Goal: Task Accomplishment & Management: Manage account settings

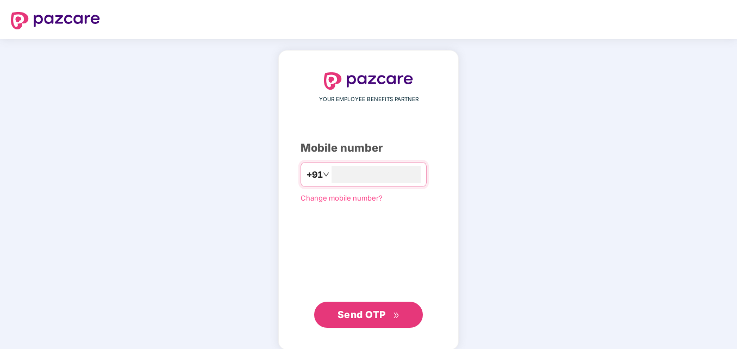
click at [356, 308] on span "Send OTP" at bounding box center [368, 314] width 62 height 15
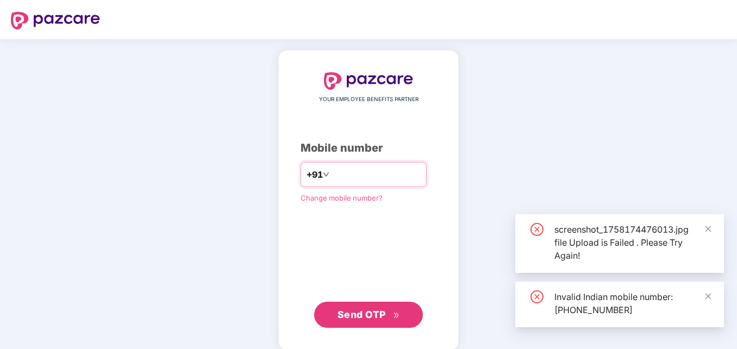
drag, startPoint x: 321, startPoint y: 174, endPoint x: 326, endPoint y: 173, distance: 5.5
click at [331, 174] on input "**********" at bounding box center [375, 174] width 89 height 17
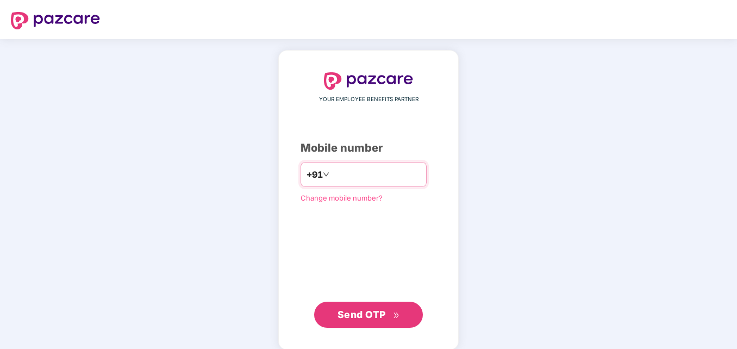
type input "**********"
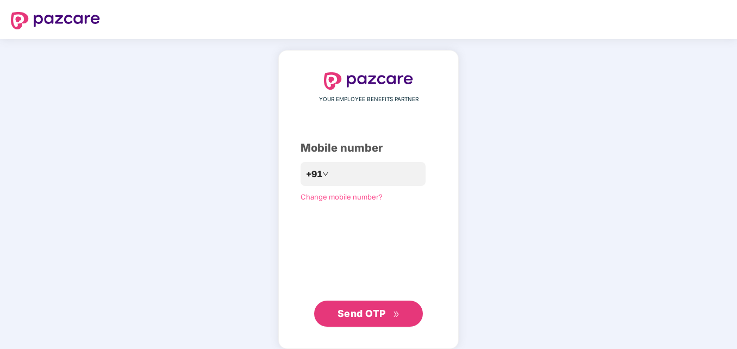
click at [352, 308] on span "Send OTP" at bounding box center [361, 313] width 48 height 11
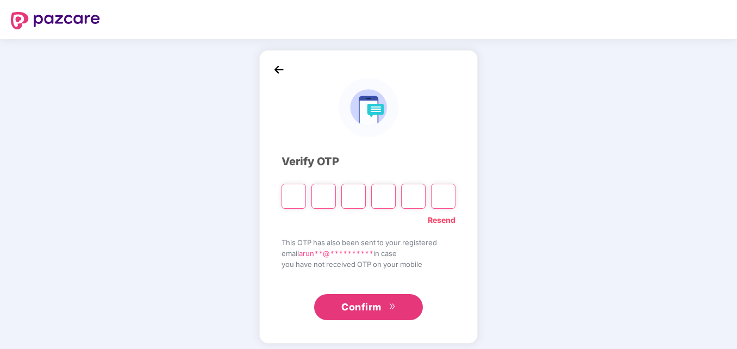
type input "*"
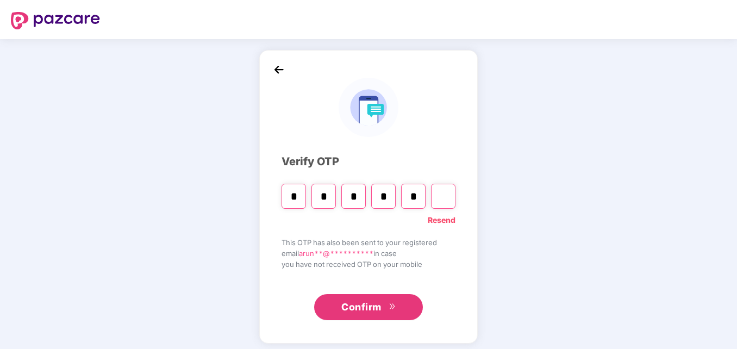
type input "*"
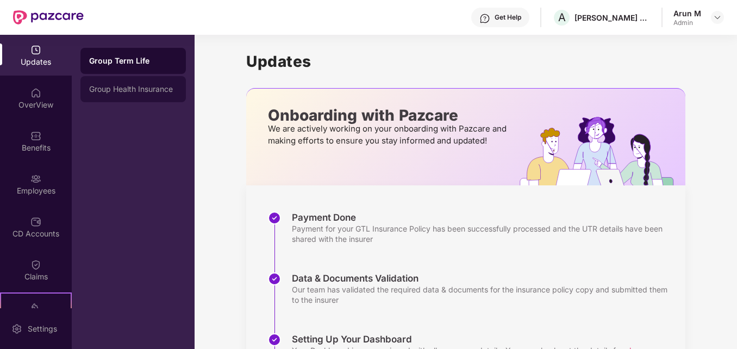
click at [157, 92] on div "Group Health Insurance" at bounding box center [133, 89] width 88 height 9
click at [157, 92] on div "Group Health Insurance" at bounding box center [133, 89] width 88 height 11
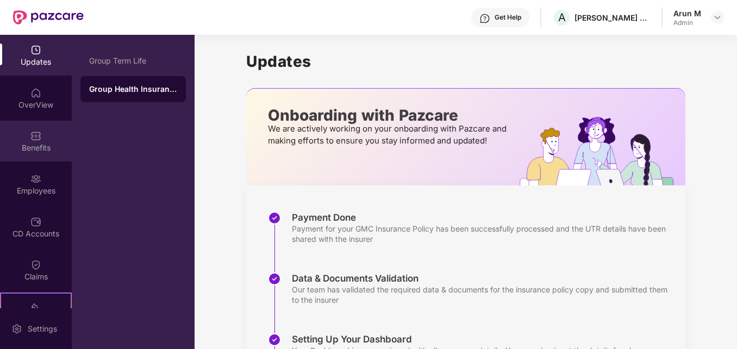
click at [35, 145] on div "Benefits" at bounding box center [36, 147] width 72 height 11
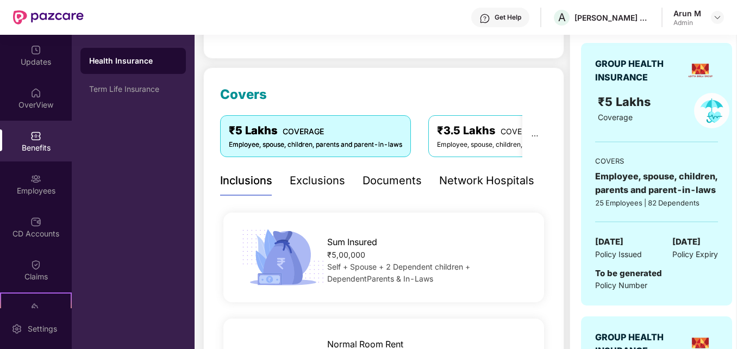
scroll to position [163, 0]
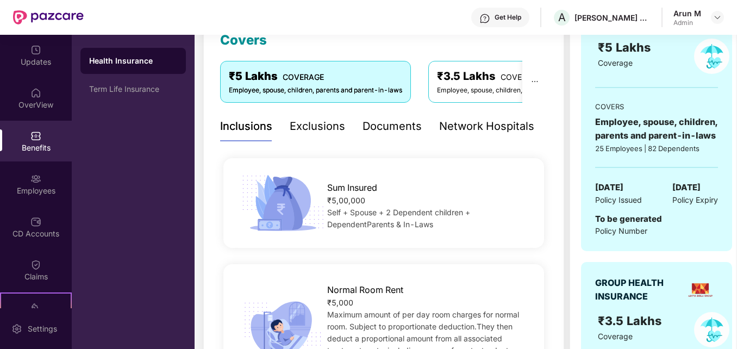
click at [319, 126] on div "Exclusions" at bounding box center [317, 126] width 55 height 17
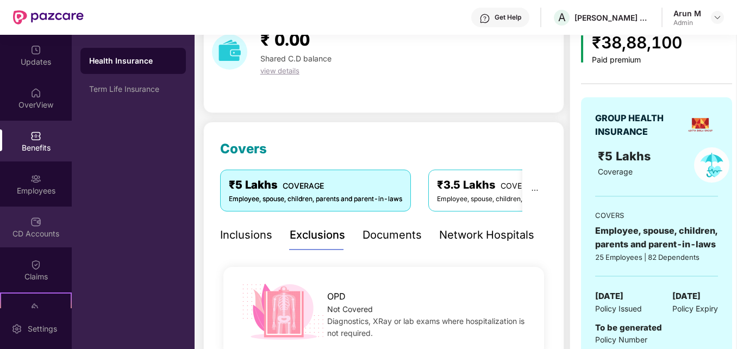
scroll to position [0, 0]
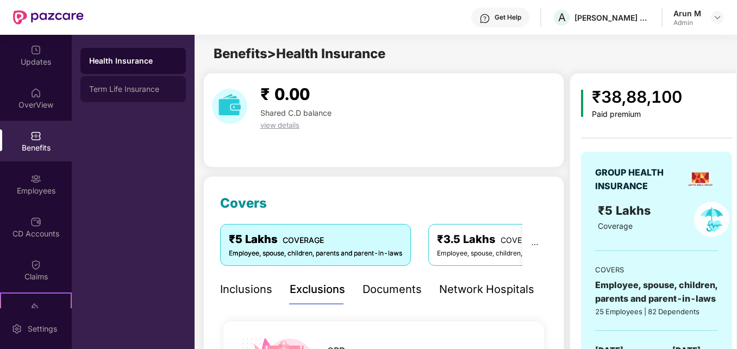
click at [107, 84] on div "Term Life Insurance" at bounding box center [132, 89] width 105 height 26
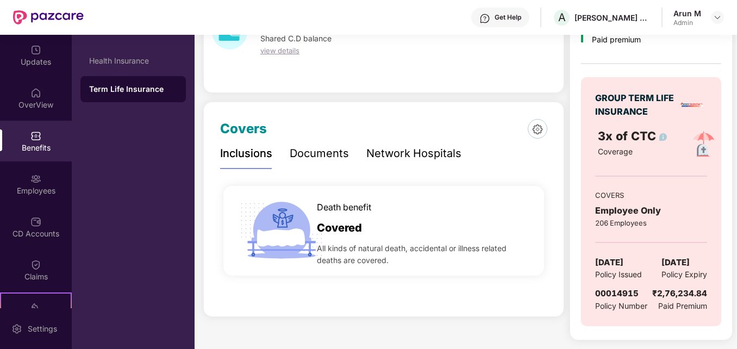
scroll to position [99, 0]
click at [107, 65] on div "Health Insurance" at bounding box center [132, 61] width 105 height 26
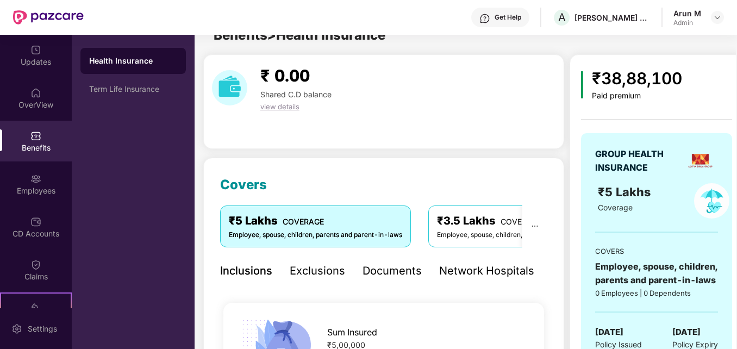
scroll to position [99, 0]
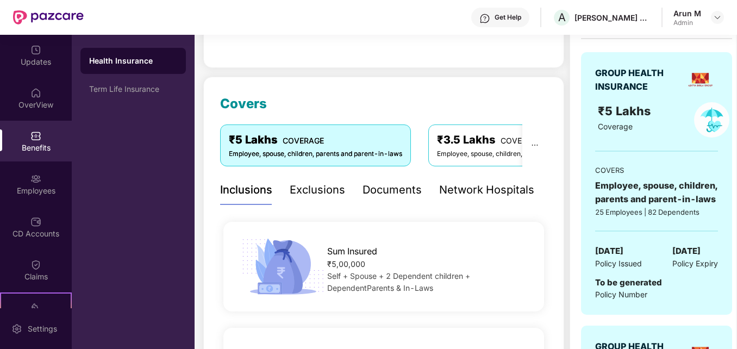
click at [630, 191] on div "Employee, spouse, children, parents and parent-in-laws" at bounding box center [656, 192] width 123 height 27
click at [622, 185] on div "Employee, spouse, children, parents and parent-in-laws" at bounding box center [656, 192] width 123 height 27
click at [623, 184] on div "Employee, spouse, children, parents and parent-in-laws" at bounding box center [656, 192] width 123 height 27
click at [306, 186] on div "Exclusions" at bounding box center [317, 190] width 55 height 17
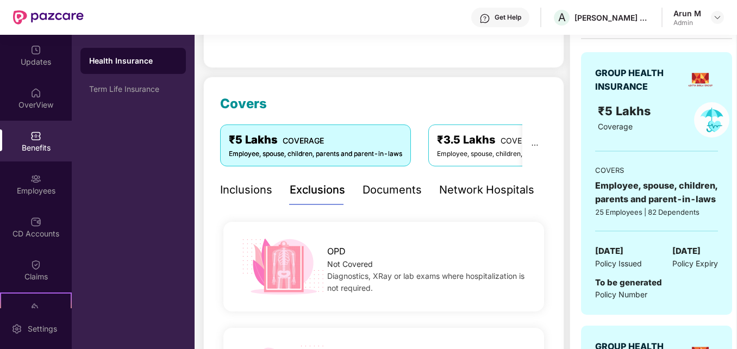
click at [380, 189] on div "Documents" at bounding box center [391, 190] width 59 height 17
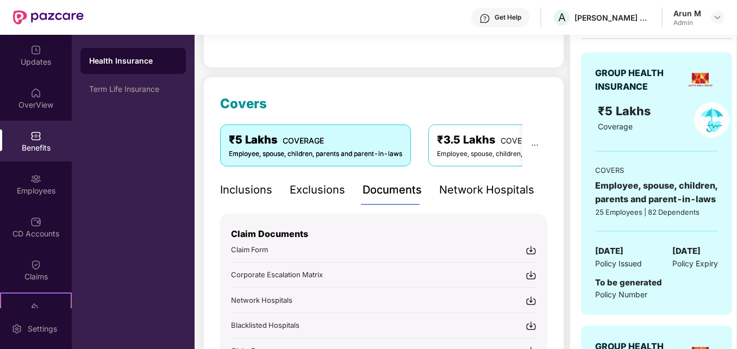
click at [476, 186] on div "Network Hospitals" at bounding box center [486, 190] width 95 height 17
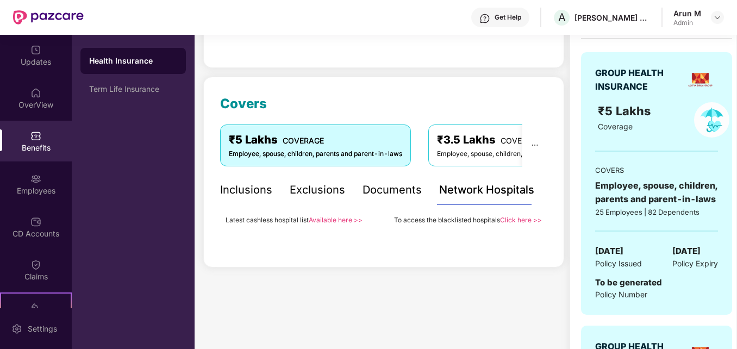
click at [291, 148] on div "₹5 Lakhs COVERAGE" at bounding box center [315, 140] width 173 height 17
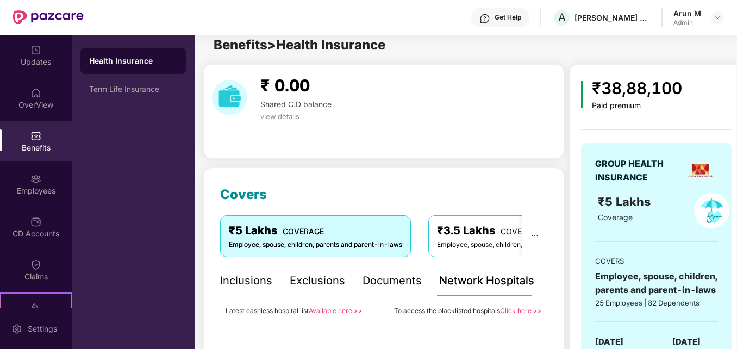
scroll to position [0, 0]
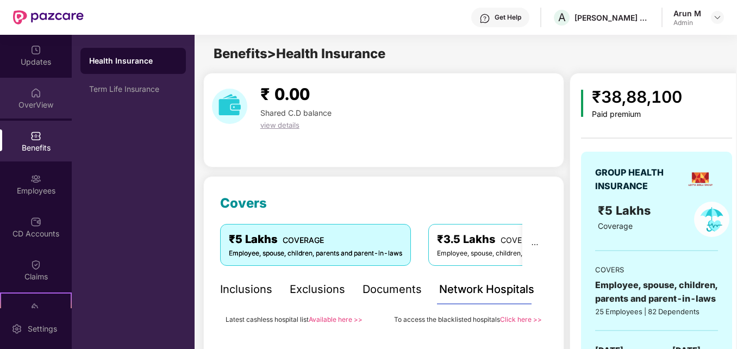
click at [32, 102] on div "OverView" at bounding box center [36, 104] width 72 height 11
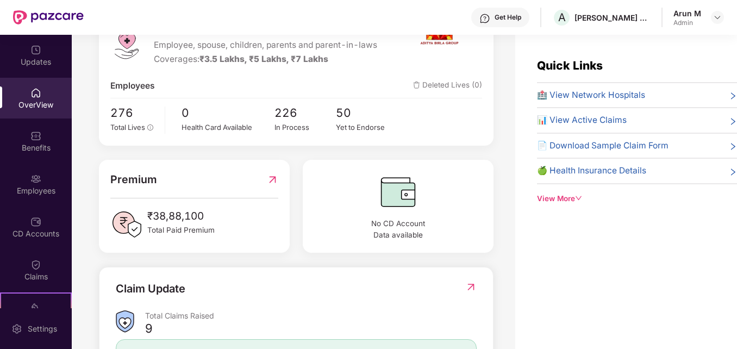
scroll to position [109, 0]
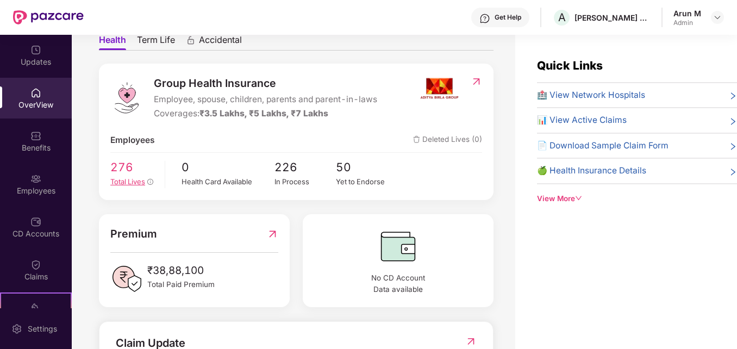
click at [150, 180] on icon "info-circle" at bounding box center [150, 182] width 7 height 7
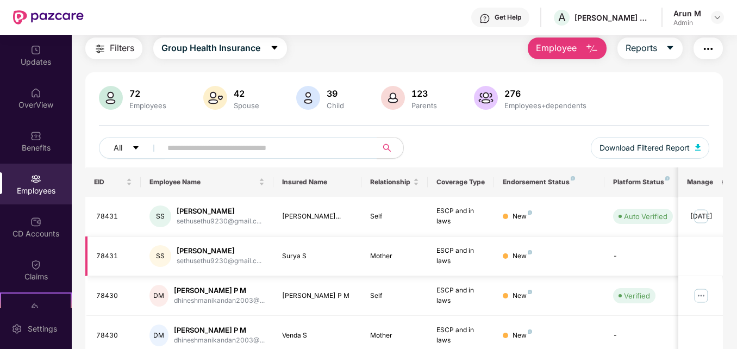
scroll to position [54, 0]
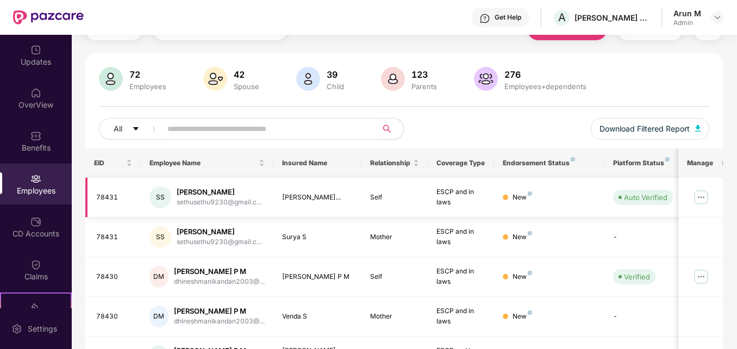
click at [702, 196] on img at bounding box center [700, 197] width 17 height 17
click at [656, 127] on span "Download Filtered Report" at bounding box center [644, 129] width 90 height 12
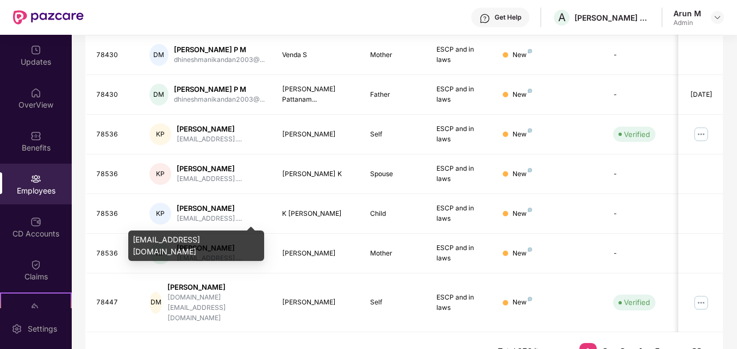
scroll to position [319, 0]
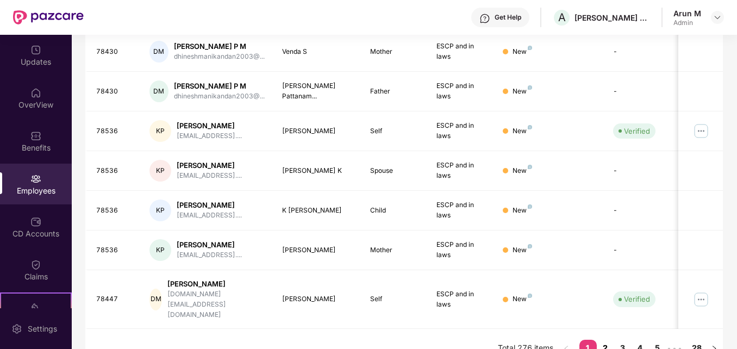
click at [608, 340] on link "2" at bounding box center [605, 348] width 17 height 16
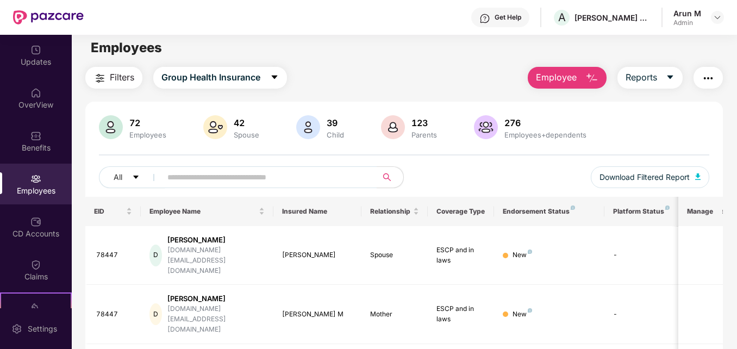
scroll to position [0, 0]
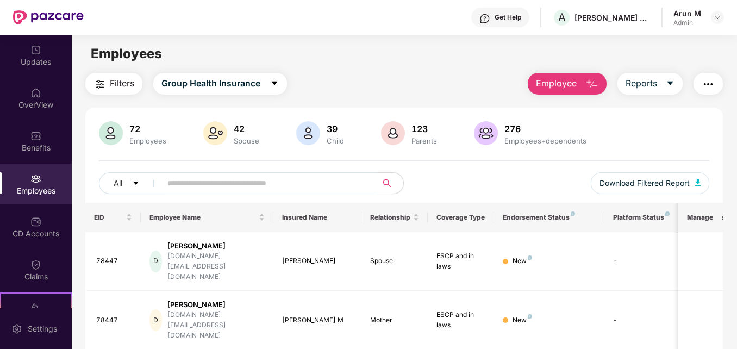
click at [234, 177] on input "text" at bounding box center [264, 183] width 195 height 16
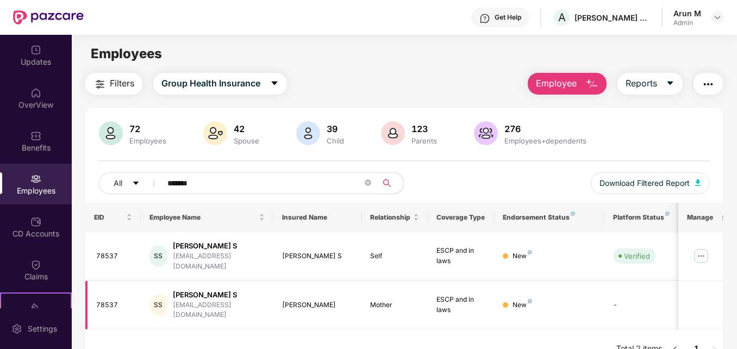
type input "*******"
click at [612, 288] on td "-" at bounding box center [642, 305] width 77 height 49
click at [371, 296] on td "Mother" at bounding box center [394, 305] width 66 height 49
click at [191, 300] on div "[EMAIL_ADDRESS][DOMAIN_NAME]" at bounding box center [219, 310] width 92 height 21
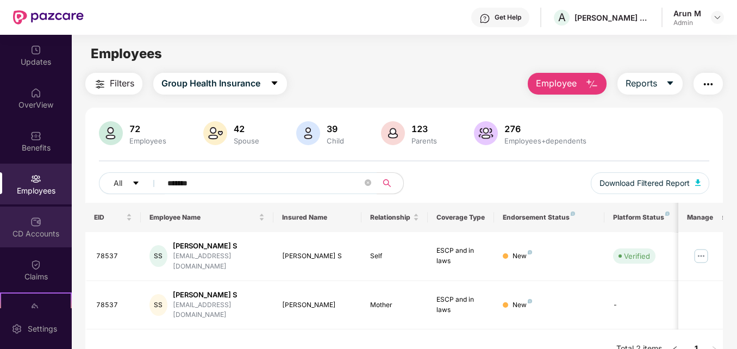
click at [36, 230] on div "CD Accounts" at bounding box center [36, 233] width 72 height 11
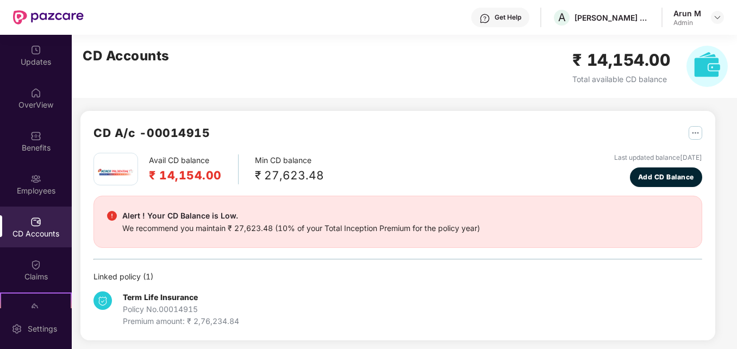
scroll to position [4, 0]
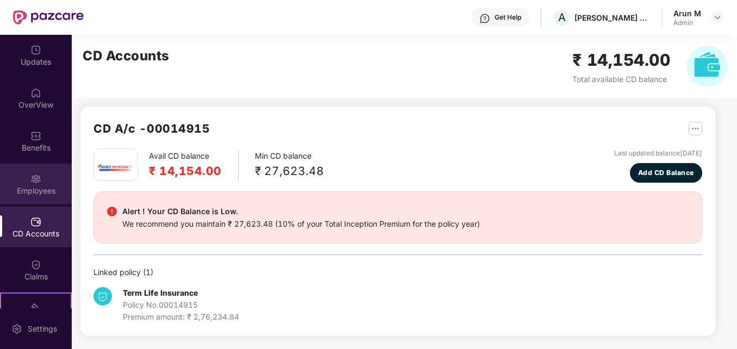
click at [31, 189] on div "Employees" at bounding box center [36, 190] width 72 height 11
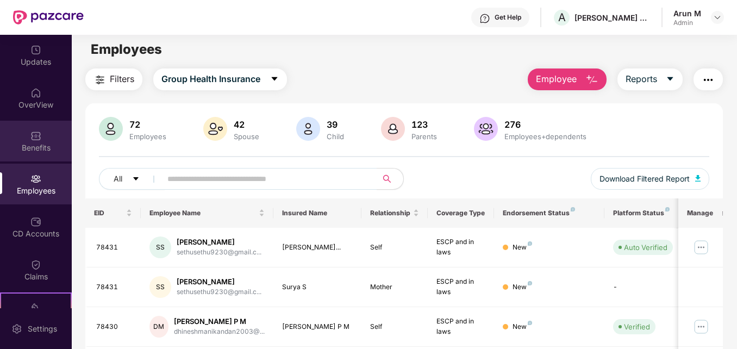
click at [30, 151] on div "Benefits" at bounding box center [36, 147] width 72 height 11
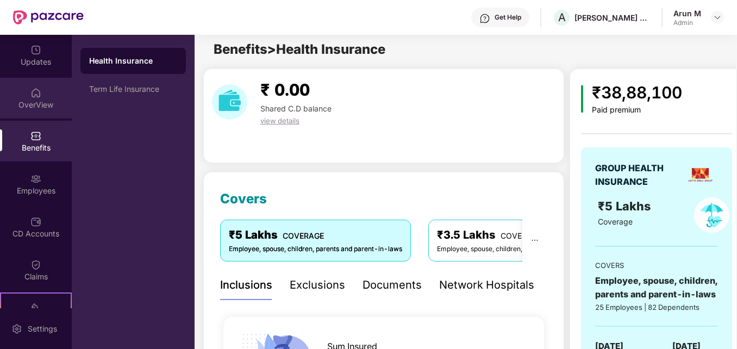
click at [37, 104] on div "OverView" at bounding box center [36, 104] width 72 height 11
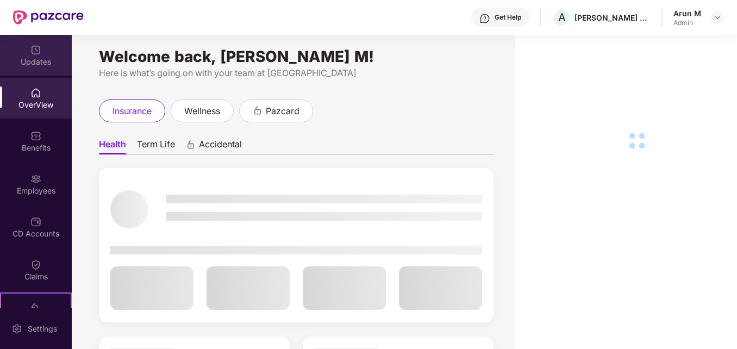
click at [31, 58] on div "Updates" at bounding box center [36, 62] width 72 height 11
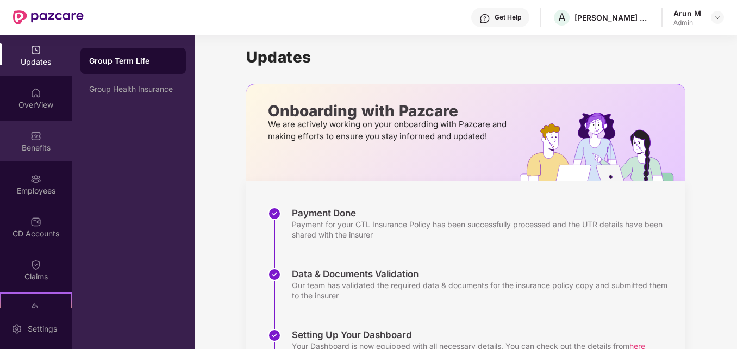
scroll to position [0, 0]
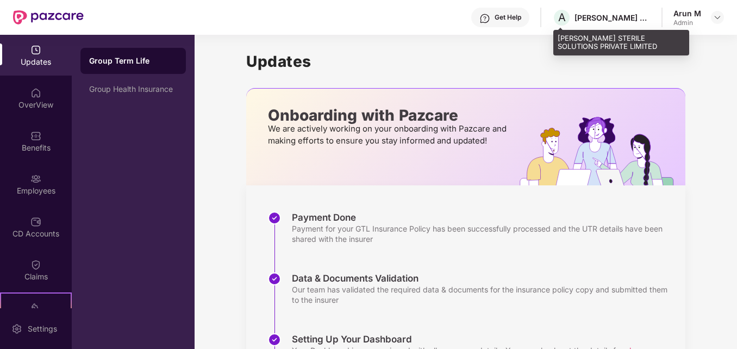
click at [583, 17] on div "[PERSON_NAME] STERILE SOLUTIONS PRIVATE LIMITED" at bounding box center [612, 17] width 76 height 10
drag, startPoint x: 601, startPoint y: 17, endPoint x: 616, endPoint y: 19, distance: 15.4
click at [602, 18] on div "[PERSON_NAME] STERILE SOLUTIONS PRIVATE LIMITED" at bounding box center [612, 17] width 76 height 10
click at [621, 17] on div "[PERSON_NAME] STERILE SOLUTIONS PRIVATE LIMITED" at bounding box center [612, 17] width 76 height 10
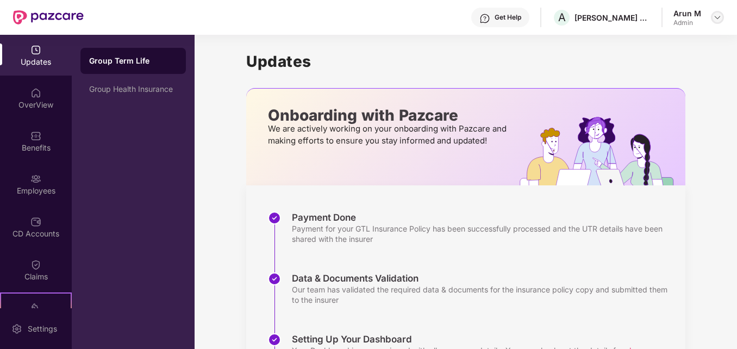
click at [718, 17] on img at bounding box center [717, 17] width 9 height 9
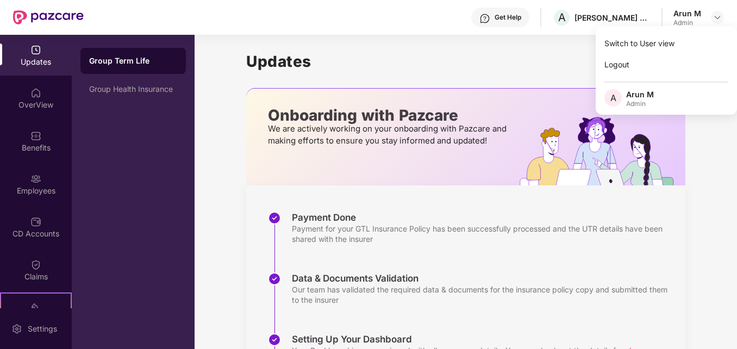
click at [522, 57] on h1 "Updates" at bounding box center [465, 61] width 439 height 18
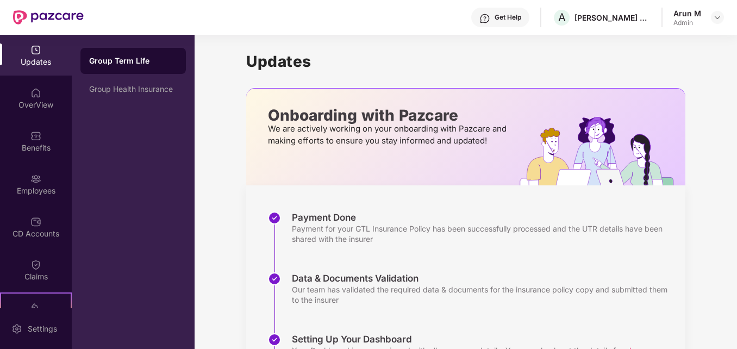
click at [277, 133] on p "We are actively working on your onboarding with Pazcare and making efforts to e…" at bounding box center [389, 135] width 242 height 24
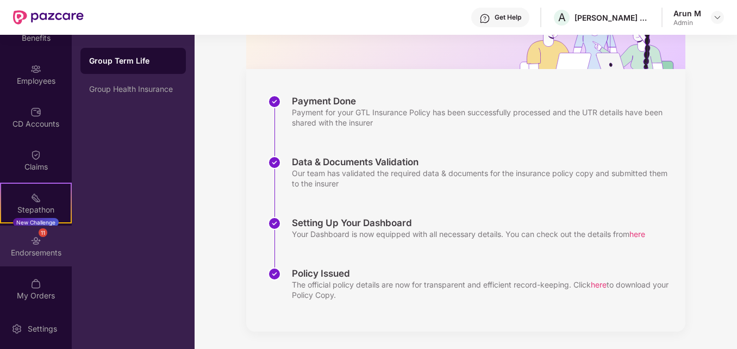
scroll to position [113, 0]
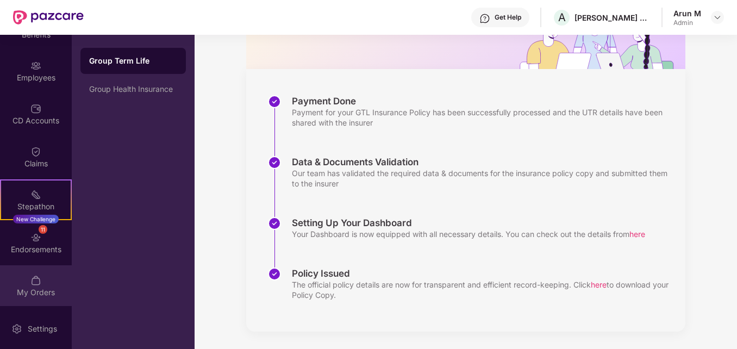
click at [40, 285] on div "My Orders" at bounding box center [36, 285] width 72 height 41
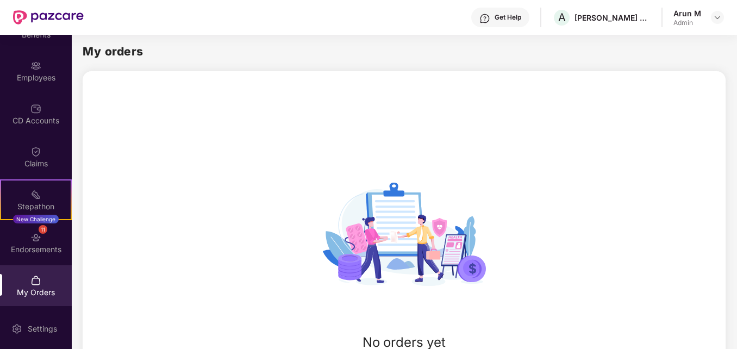
scroll to position [0, 0]
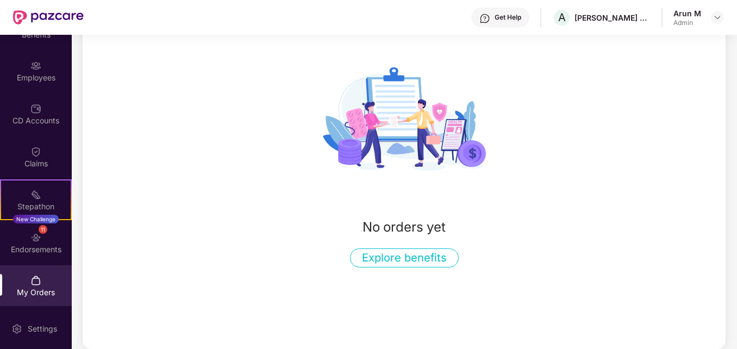
click at [417, 260] on button "Explore benefits" at bounding box center [404, 257] width 109 height 19
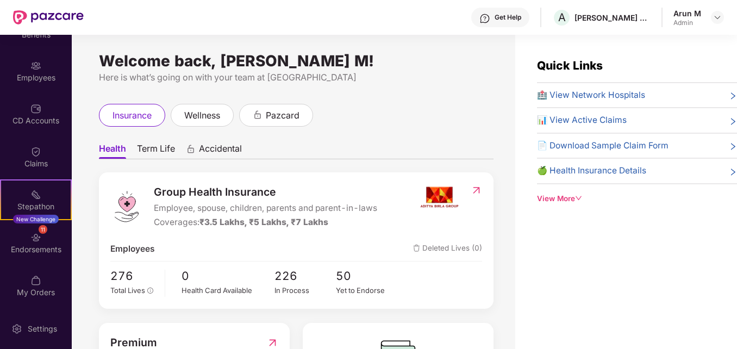
click at [566, 201] on div "View More" at bounding box center [637, 198] width 200 height 11
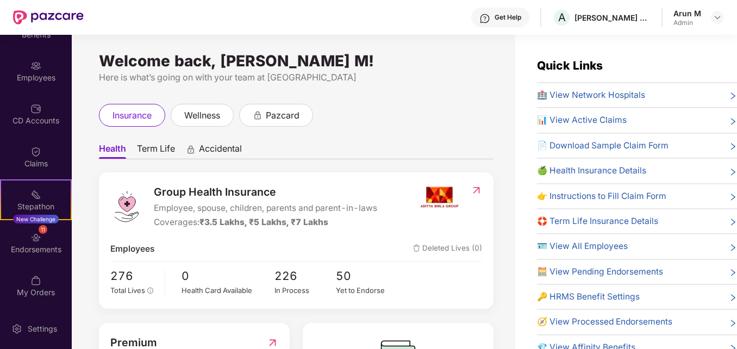
click at [620, 118] on span "📊 View Active Claims" at bounding box center [582, 120] width 90 height 13
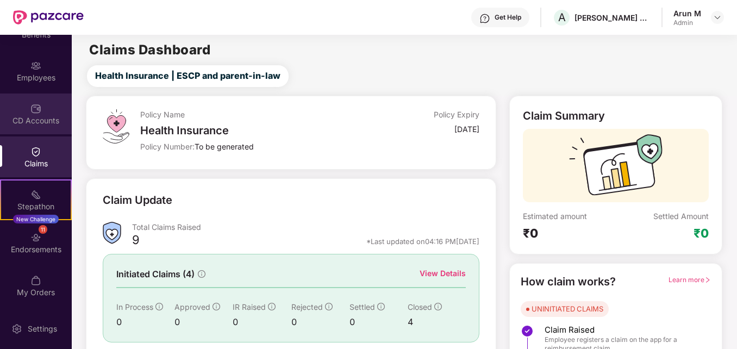
click at [29, 123] on div "CD Accounts" at bounding box center [36, 120] width 72 height 11
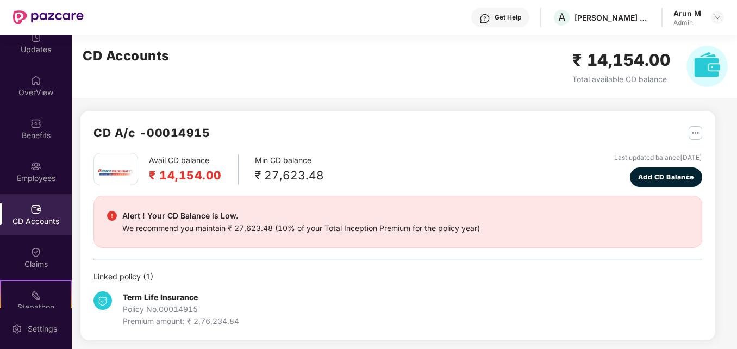
scroll to position [4, 0]
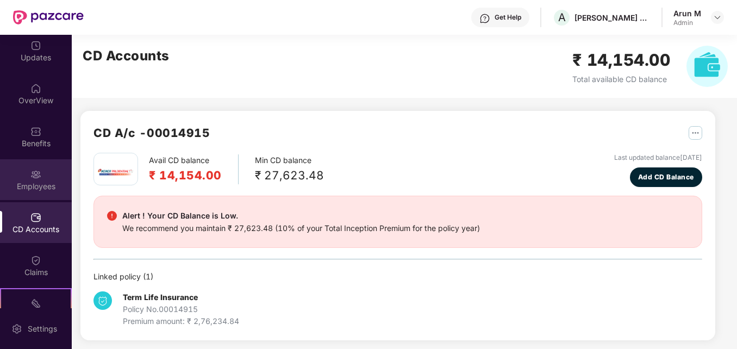
click at [19, 178] on div "Employees" at bounding box center [36, 179] width 72 height 41
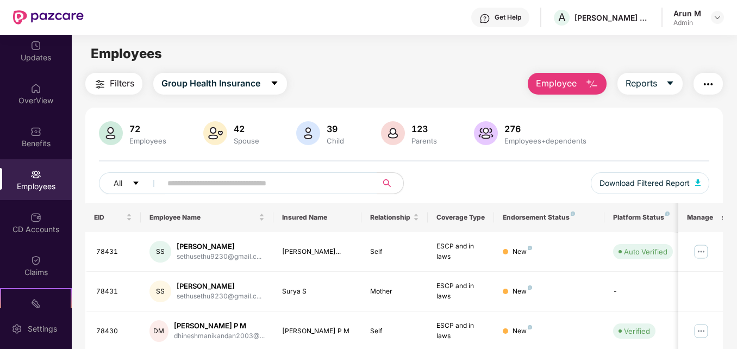
click at [116, 128] on img at bounding box center [111, 133] width 24 height 24
click at [33, 147] on div "Benefits" at bounding box center [36, 143] width 72 height 11
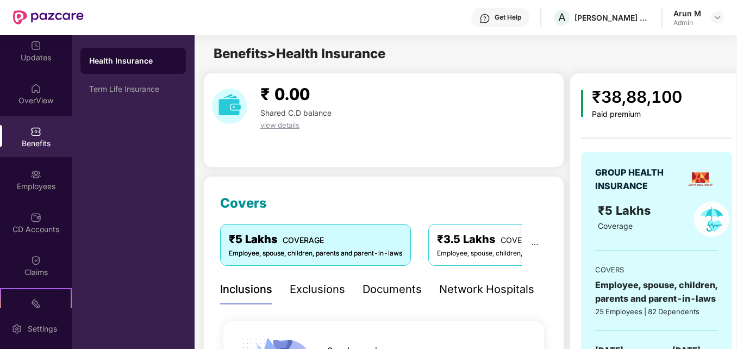
scroll to position [0, 0]
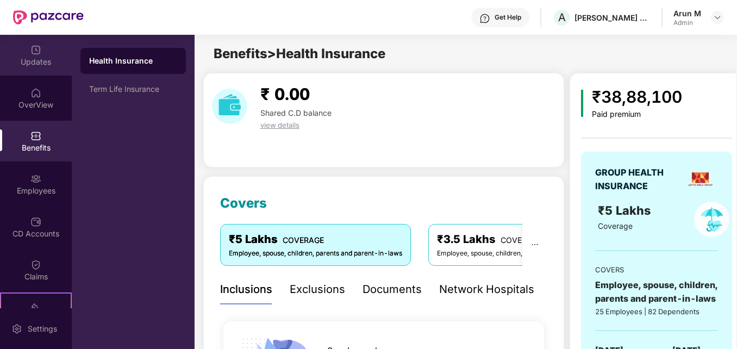
click at [25, 51] on div "Updates" at bounding box center [36, 55] width 72 height 41
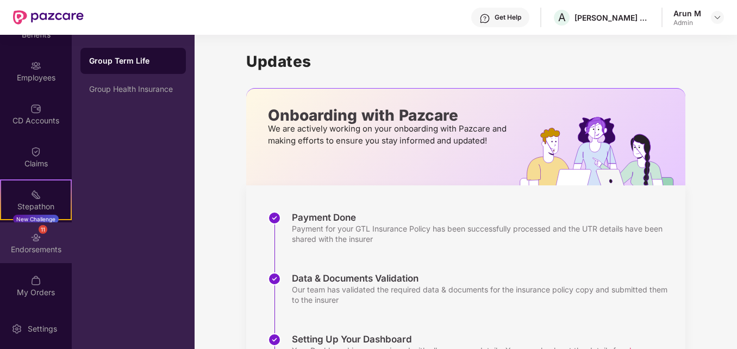
scroll to position [109, 0]
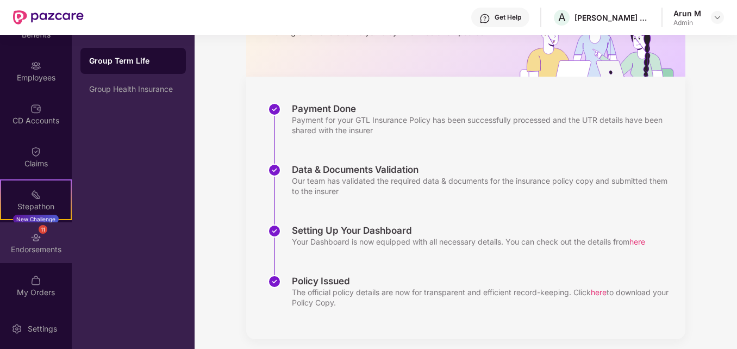
click at [34, 243] on div "11 Endorsements" at bounding box center [36, 242] width 72 height 41
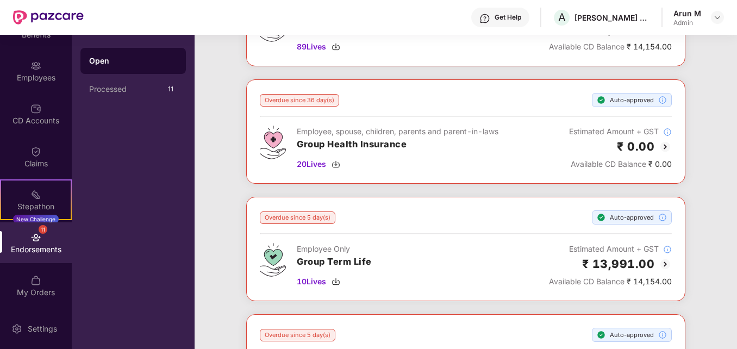
scroll to position [0, 0]
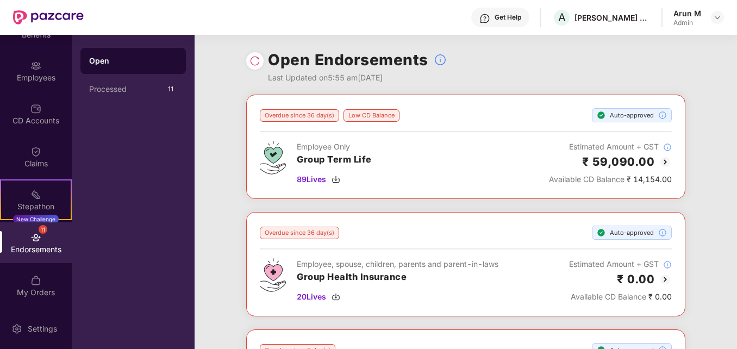
click at [42, 242] on div "11 Endorsements" at bounding box center [36, 242] width 72 height 41
click at [30, 284] on img at bounding box center [35, 280] width 11 height 11
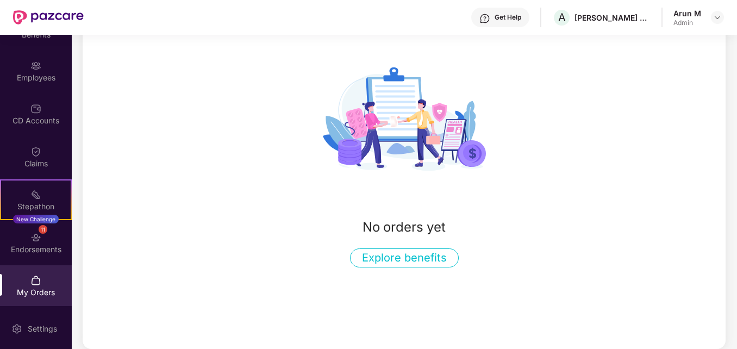
click at [410, 253] on button "Explore benefits" at bounding box center [404, 257] width 109 height 19
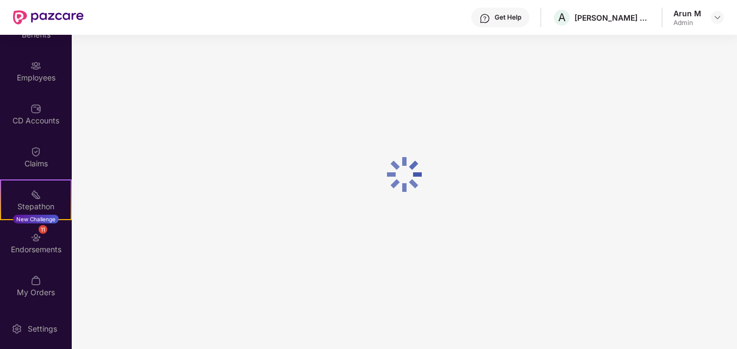
scroll to position [35, 0]
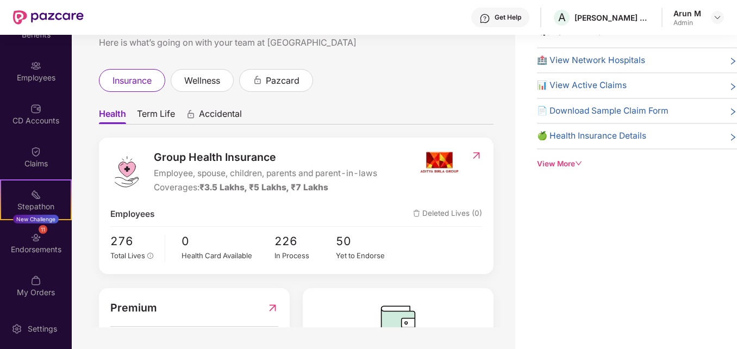
click at [477, 153] on img at bounding box center [476, 155] width 11 height 11
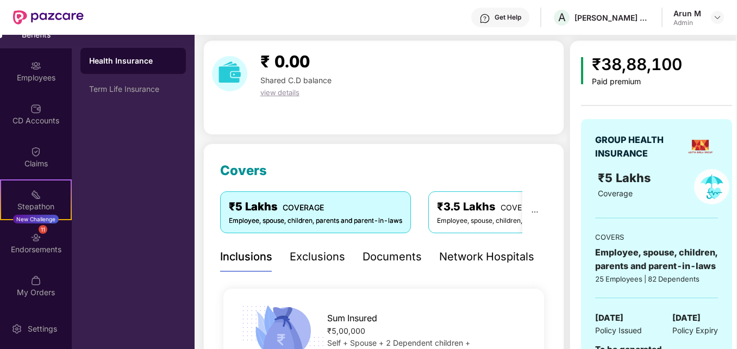
scroll to position [0, 0]
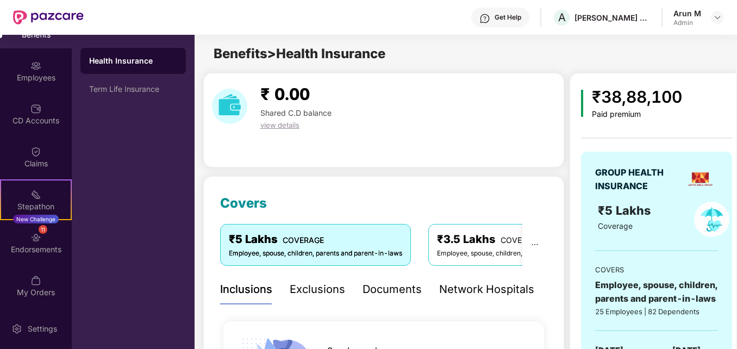
click at [310, 289] on div "Exclusions" at bounding box center [317, 289] width 55 height 17
click at [283, 126] on span "view details" at bounding box center [279, 125] width 39 height 9
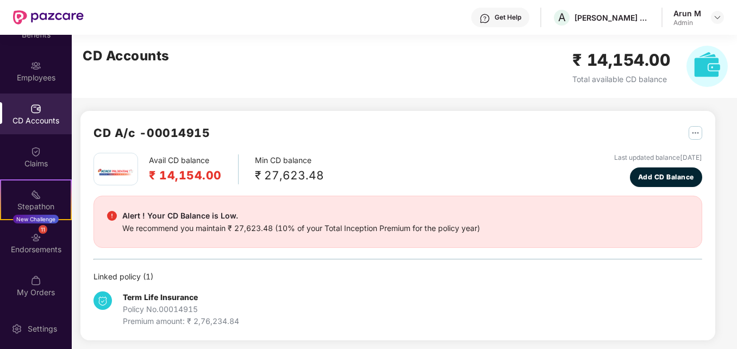
click at [398, 210] on div "Alert ! Your CD Balance is Low." at bounding box center [301, 215] width 358 height 13
click at [702, 129] on div "CD A/c - 00014915 Avail CD balance ₹ 14,154.00 Min CD balance ₹ 27,623.48 Last …" at bounding box center [397, 225] width 635 height 229
click at [699, 130] on img "button" at bounding box center [696, 133] width 14 height 14
click at [454, 158] on div "Avail CD balance ₹ 14,154.00 Min CD balance ₹ 27,623.48 Last updated balance [D…" at bounding box center [397, 170] width 609 height 34
click at [32, 199] on img at bounding box center [35, 194] width 11 height 11
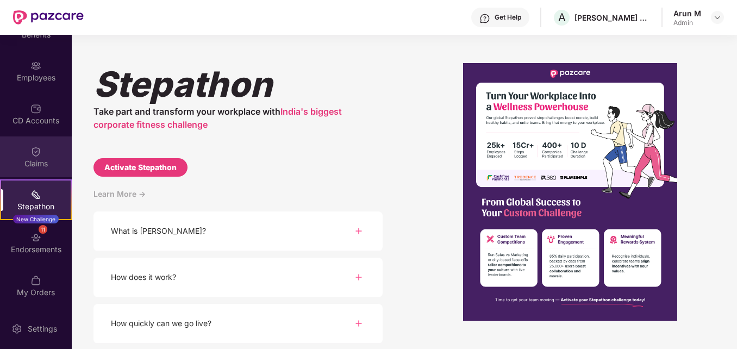
click at [24, 161] on div "Claims" at bounding box center [36, 163] width 72 height 11
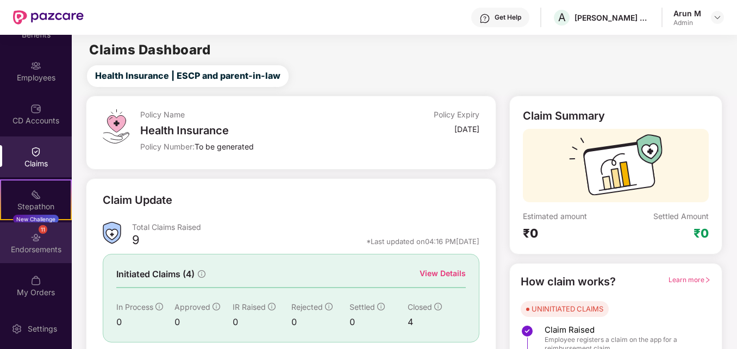
click at [39, 246] on div "Endorsements" at bounding box center [36, 249] width 72 height 11
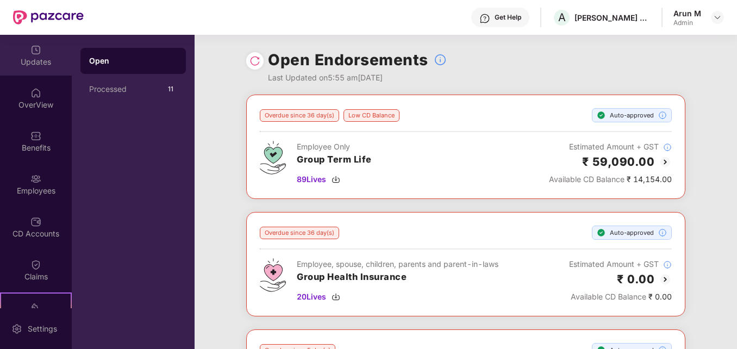
click at [49, 60] on div "Updates" at bounding box center [36, 62] width 72 height 11
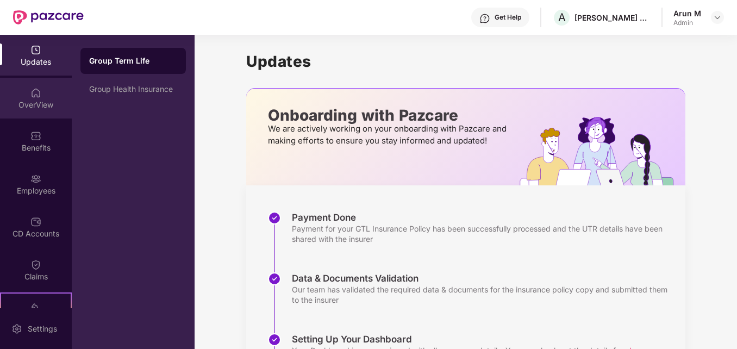
click at [34, 94] on img at bounding box center [35, 92] width 11 height 11
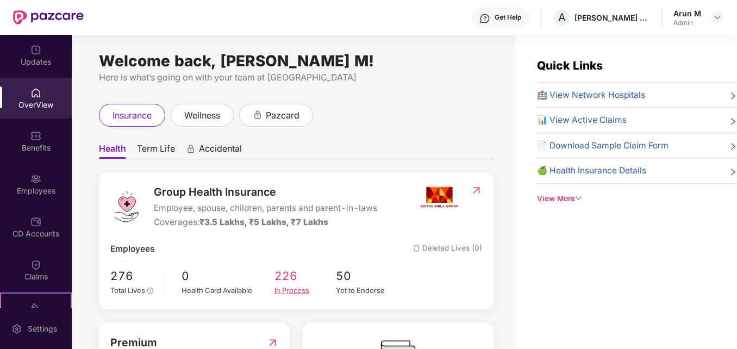
click at [288, 291] on div "In Process" at bounding box center [305, 290] width 62 height 11
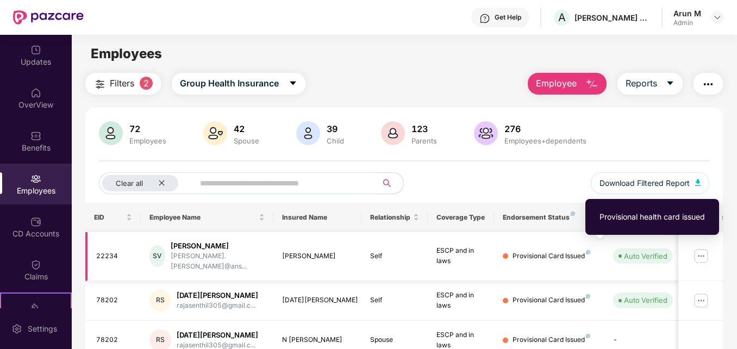
click at [589, 250] on img at bounding box center [588, 252] width 4 height 4
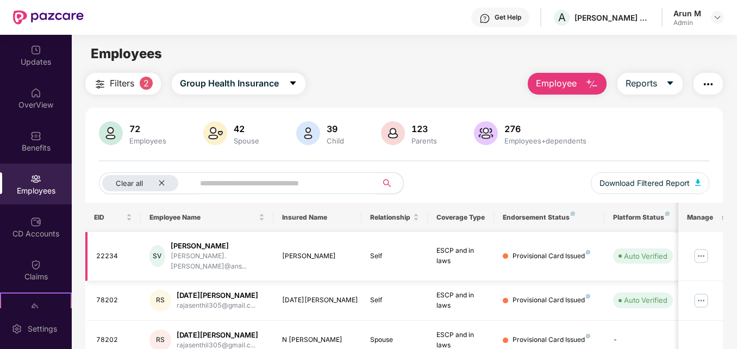
click at [574, 254] on div "Provisional Card Issued" at bounding box center [551, 256] width 78 height 10
click at [506, 253] on div at bounding box center [505, 255] width 5 height 5
click at [585, 251] on div "Provisional Card Issued" at bounding box center [551, 256] width 78 height 10
click at [708, 251] on img at bounding box center [700, 255] width 17 height 17
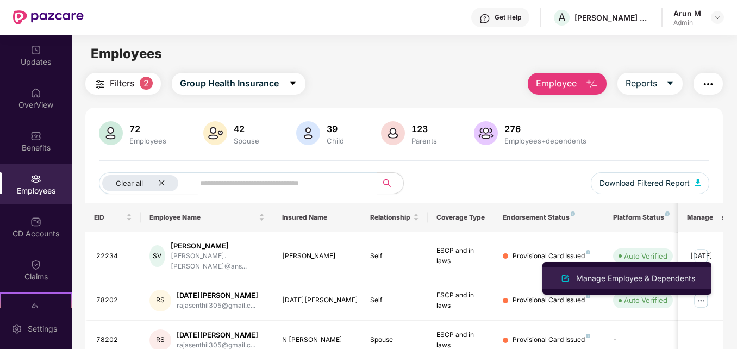
click at [672, 280] on div "Manage Employee & Dependents" at bounding box center [635, 278] width 123 height 12
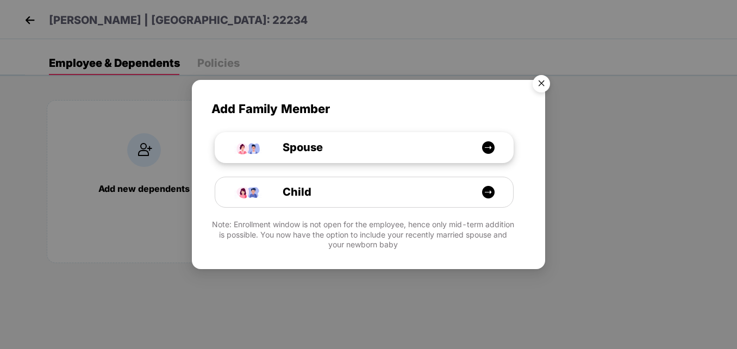
click at [489, 146] on img at bounding box center [488, 148] width 14 height 14
select select "****"
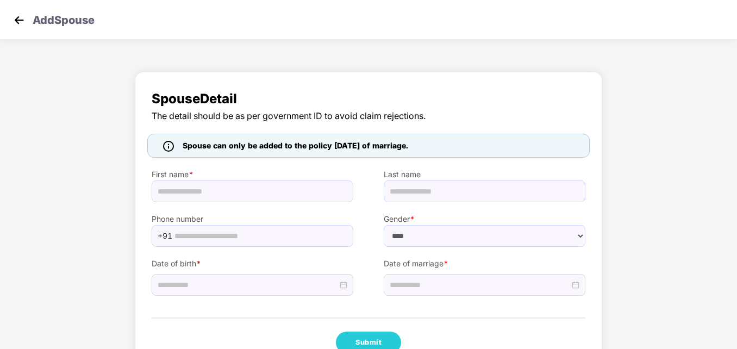
click at [20, 21] on img at bounding box center [19, 20] width 16 height 16
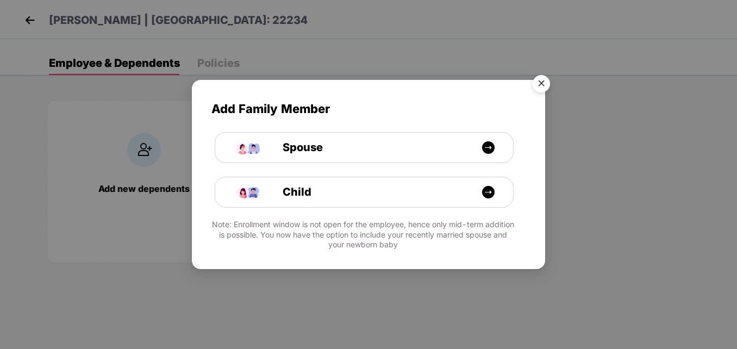
drag, startPoint x: 536, startPoint y: 80, endPoint x: 490, endPoint y: 99, distance: 49.5
click at [535, 80] on img "Close" at bounding box center [541, 85] width 30 height 30
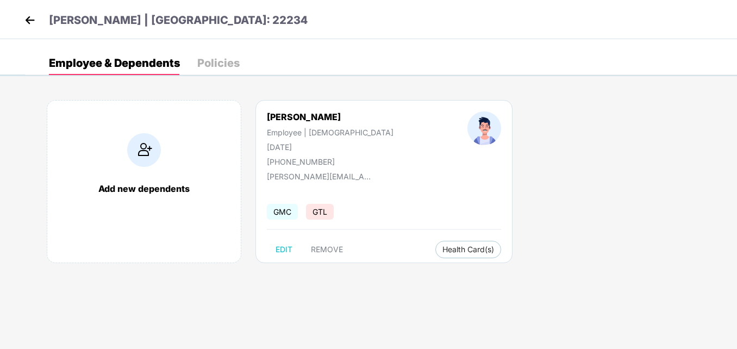
click at [24, 18] on img at bounding box center [30, 20] width 16 height 16
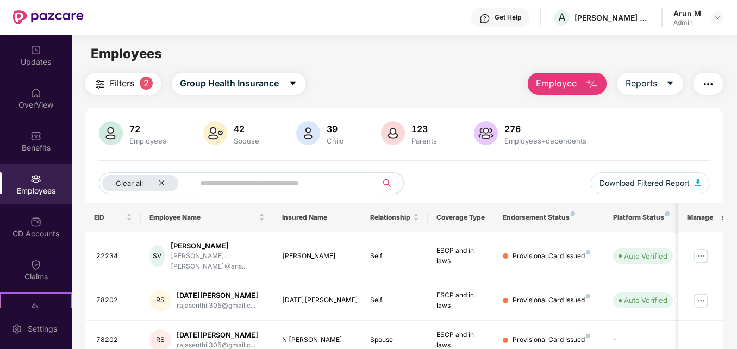
click at [531, 216] on div "Endorsement Status" at bounding box center [549, 217] width 93 height 9
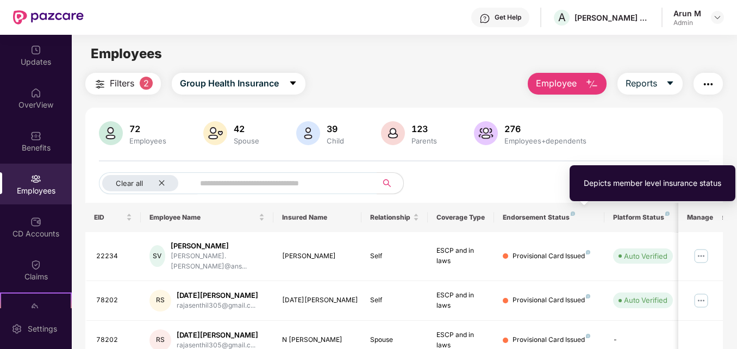
click at [571, 215] on img at bounding box center [573, 213] width 4 height 4
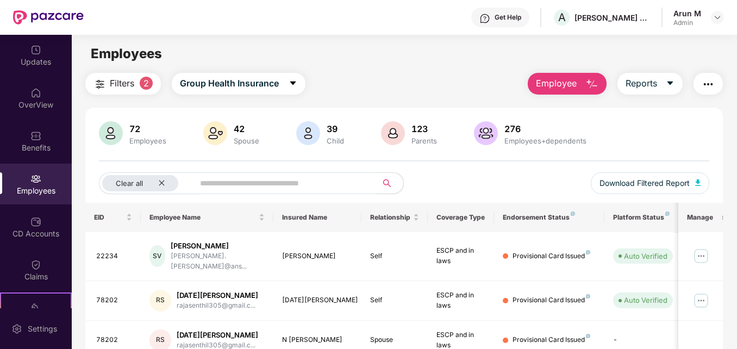
click at [524, 227] on th "Endorsement Status" at bounding box center [549, 217] width 110 height 29
click at [190, 246] on div "[PERSON_NAME]" at bounding box center [218, 246] width 94 height 10
click at [158, 258] on div "SV" at bounding box center [157, 256] width 16 height 22
click at [157, 254] on div "SV" at bounding box center [157, 256] width 16 height 22
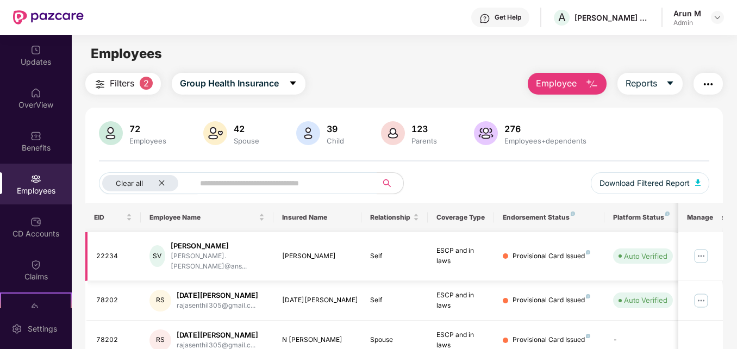
drag, startPoint x: 157, startPoint y: 254, endPoint x: 123, endPoint y: 254, distance: 33.1
click at [123, 254] on div "22234" at bounding box center [114, 256] width 36 height 10
click at [267, 85] on span "Group Health Insurance" at bounding box center [229, 84] width 99 height 14
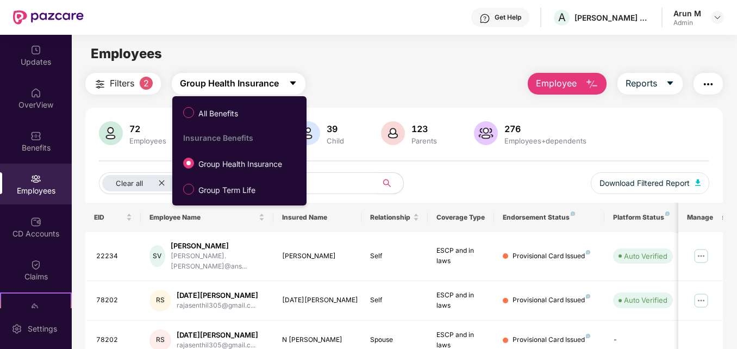
click at [266, 85] on span "Group Health Insurance" at bounding box center [229, 84] width 99 height 14
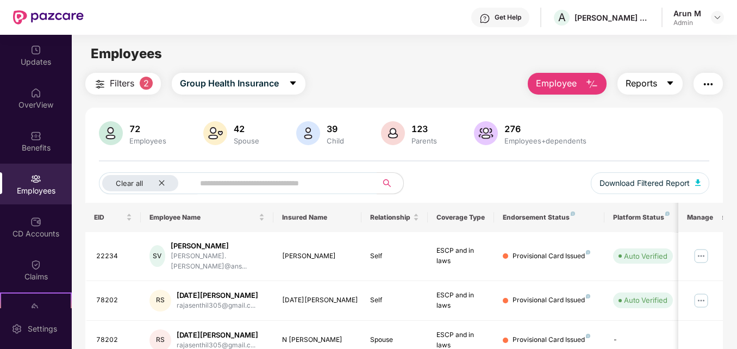
click at [650, 80] on span "Reports" at bounding box center [641, 84] width 32 height 14
click at [415, 94] on div "Filters 2 Group Health Insurance Employee Reports" at bounding box center [403, 84] width 637 height 22
click at [700, 80] on button "button" at bounding box center [707, 84] width 29 height 22
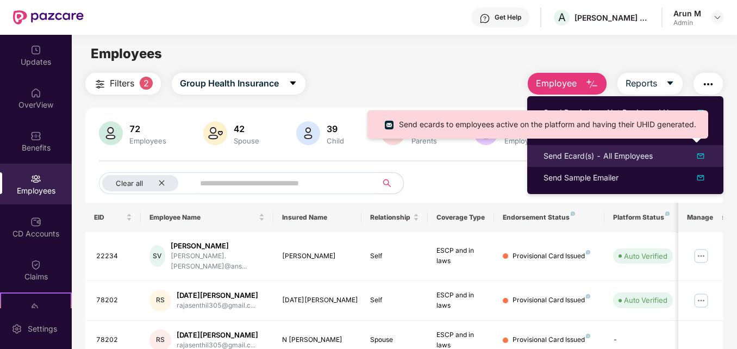
click at [599, 161] on div "Send Ecard(s) - All Employees" at bounding box center [597, 156] width 109 height 12
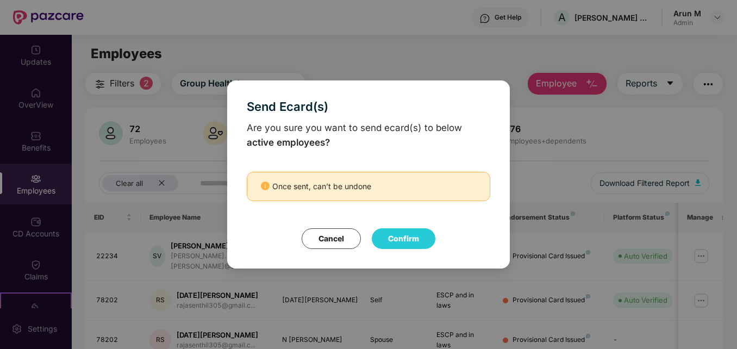
click at [423, 239] on button "Confirm" at bounding box center [404, 238] width 64 height 21
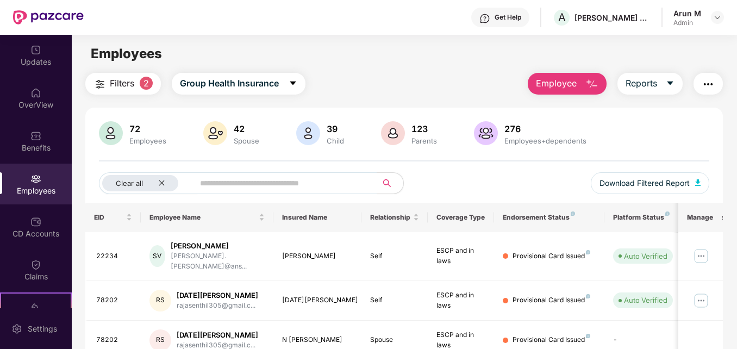
click at [712, 82] on img "button" at bounding box center [708, 84] width 13 height 13
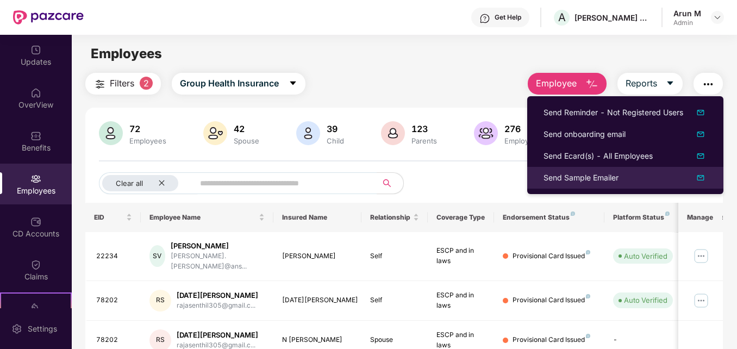
click at [573, 182] on div "Send Sample Emailer" at bounding box center [580, 178] width 75 height 12
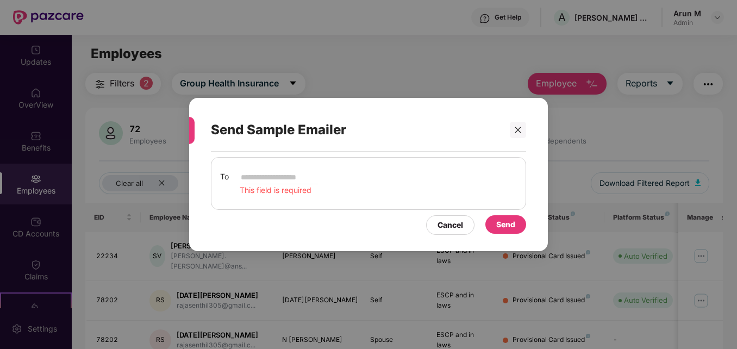
click at [292, 178] on input "email" at bounding box center [279, 177] width 78 height 13
type input "**********"
type input "****"
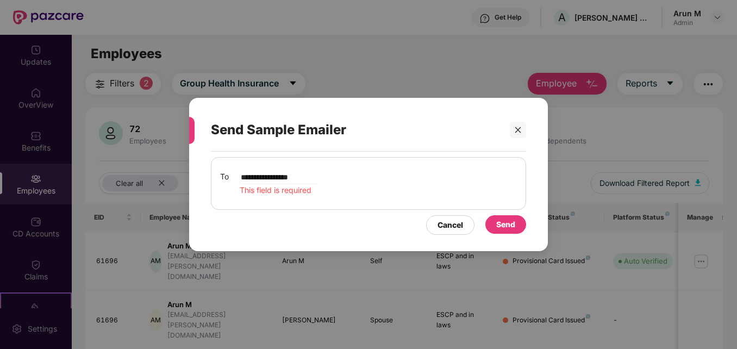
click at [513, 222] on div "Send" at bounding box center [505, 224] width 19 height 12
click at [514, 222] on div "Send" at bounding box center [505, 224] width 19 height 12
click at [318, 178] on input "**********" at bounding box center [279, 177] width 78 height 13
type input "*"
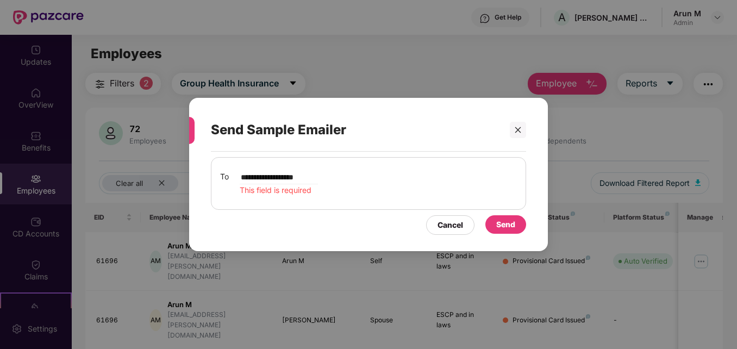
type input "**********"
click at [510, 226] on div "Send" at bounding box center [505, 224] width 19 height 12
click at [518, 129] on icon "close" at bounding box center [518, 130] width 6 height 6
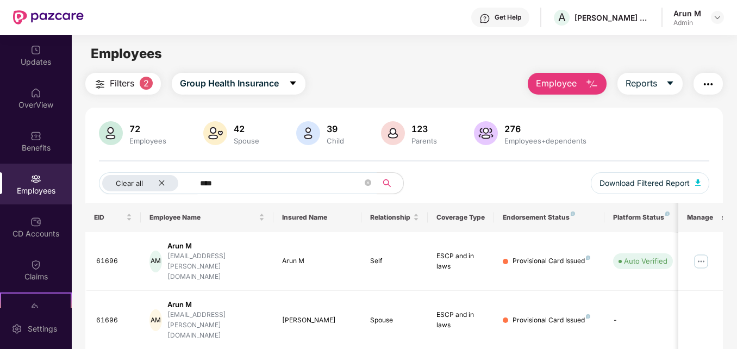
click at [721, 79] on button "button" at bounding box center [707, 84] width 29 height 22
click at [499, 178] on div "Clear all **** Download Filtered Report" at bounding box center [404, 187] width 610 height 30
drag, startPoint x: 711, startPoint y: 76, endPoint x: 698, endPoint y: 90, distance: 20.0
click at [711, 77] on button "button" at bounding box center [707, 84] width 29 height 22
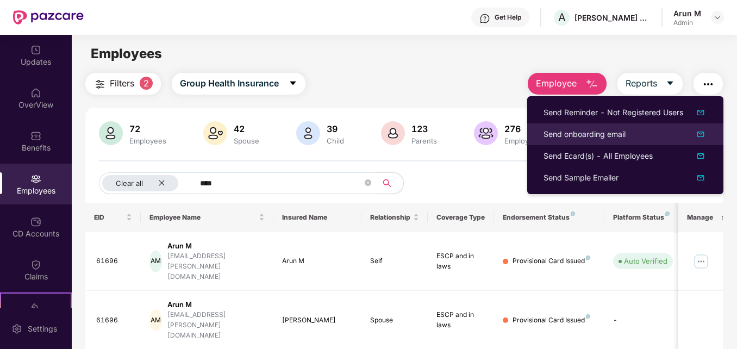
click at [622, 136] on div "Send onboarding email" at bounding box center [584, 134] width 82 height 12
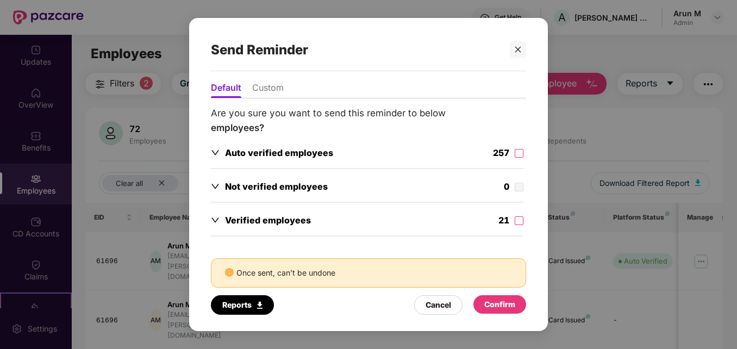
click at [214, 150] on icon "down" at bounding box center [215, 152] width 9 height 9
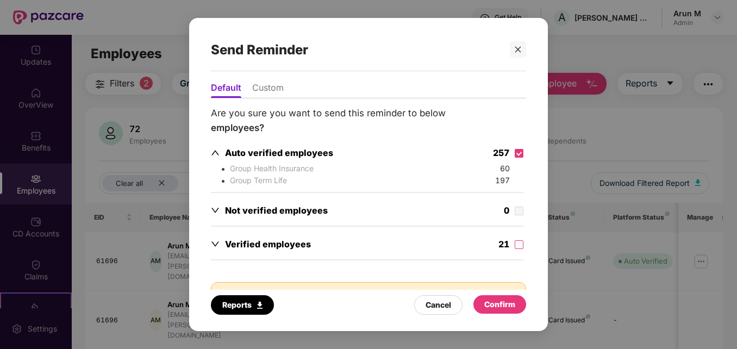
scroll to position [33, 0]
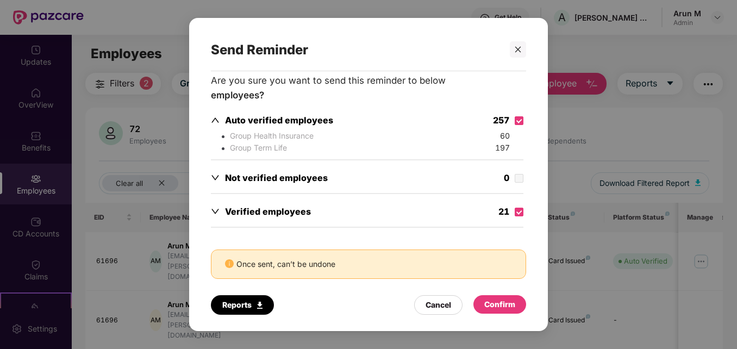
click at [503, 302] on div "Confirm" at bounding box center [499, 304] width 31 height 12
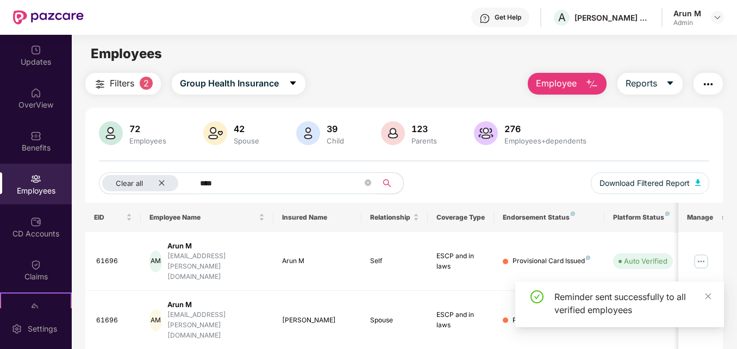
click at [706, 83] on img "button" at bounding box center [708, 84] width 13 height 13
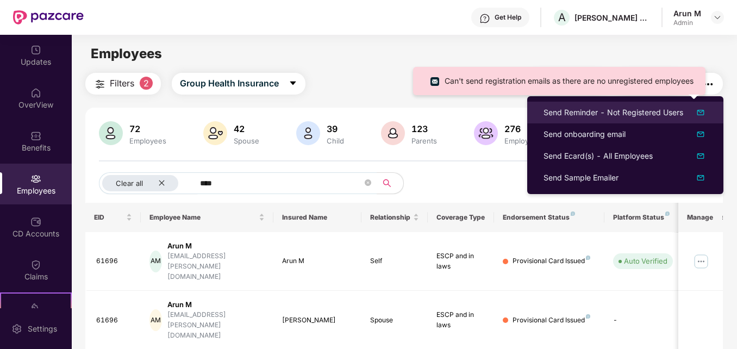
click at [655, 113] on div "Send Reminder - Not Registered Users" at bounding box center [613, 113] width 140 height 12
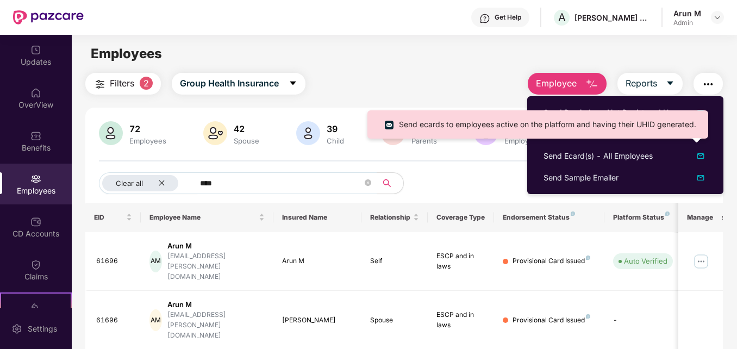
click at [574, 154] on div "Send Ecard(s) - All Employees" at bounding box center [597, 156] width 109 height 12
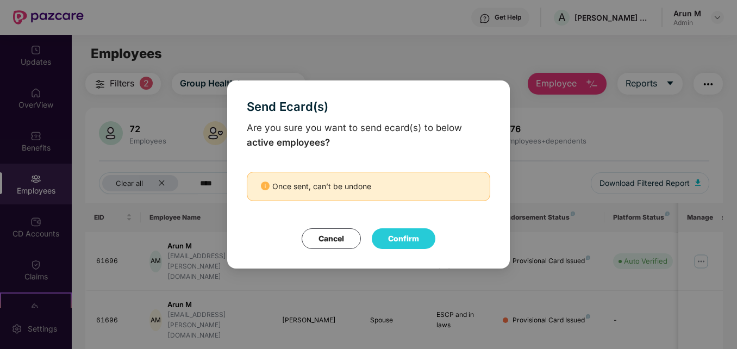
click at [399, 237] on button "Confirm" at bounding box center [404, 238] width 64 height 21
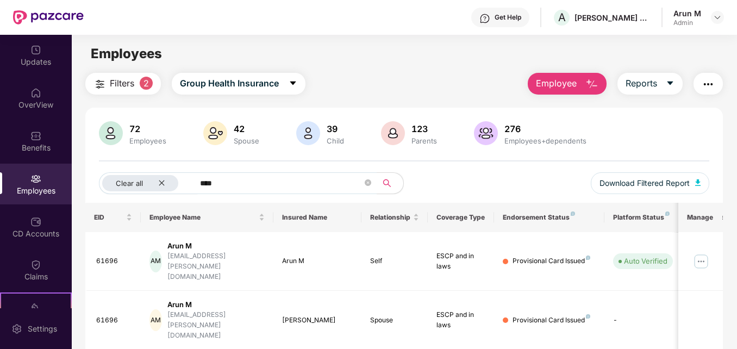
click at [111, 85] on span "Filters" at bounding box center [122, 84] width 24 height 14
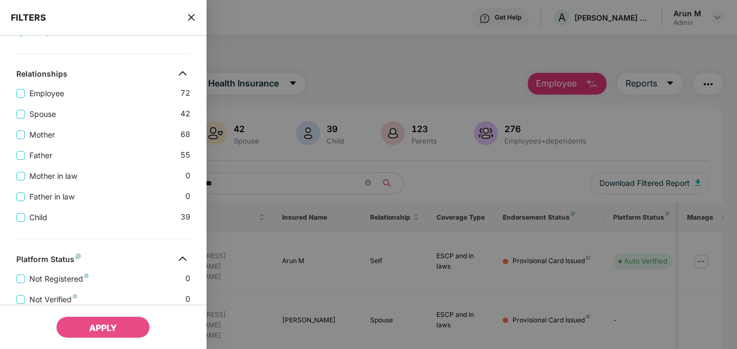
scroll to position [149, 0]
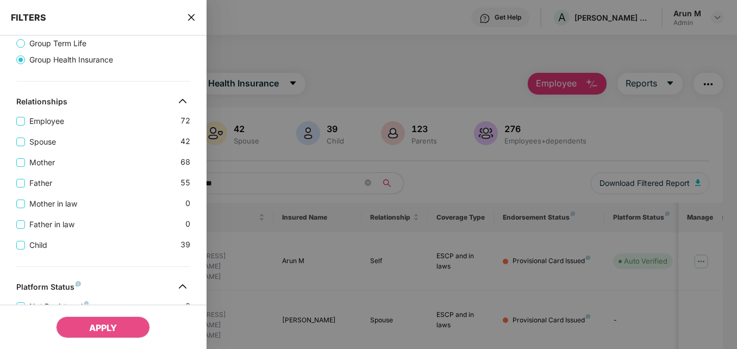
click at [396, 77] on div at bounding box center [368, 174] width 737 height 349
click at [183, 7] on div "FILTERS" at bounding box center [103, 18] width 207 height 36
click at [187, 15] on icon "close" at bounding box center [191, 17] width 9 height 9
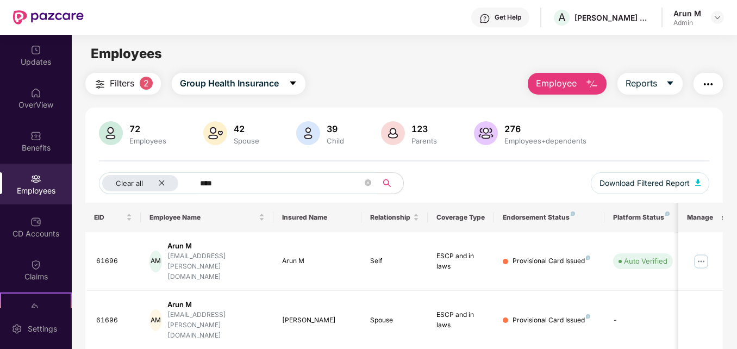
click at [500, 20] on div "Get Help" at bounding box center [508, 17] width 27 height 9
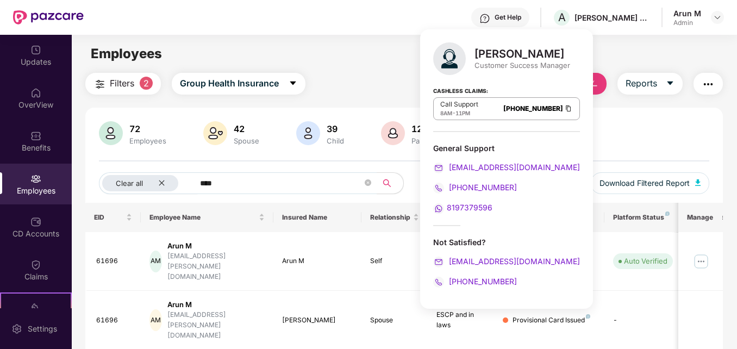
click at [372, 65] on main "Employees Filters 2 Group Health Insurance Employee Reports 72 Employees 42 Spo…" at bounding box center [404, 209] width 665 height 349
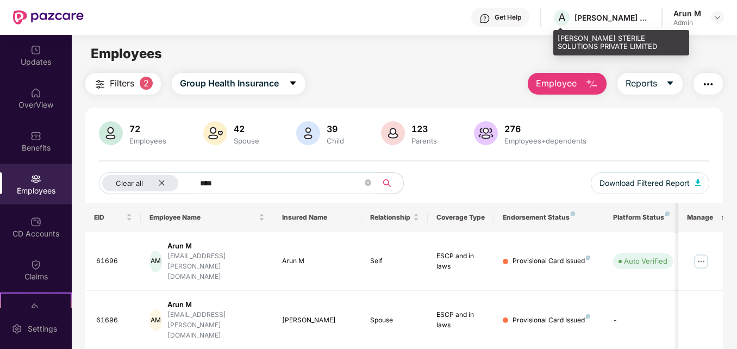
click at [596, 21] on div "[PERSON_NAME] STERILE SOLUTIONS PRIVATE LIMITED" at bounding box center [612, 17] width 76 height 10
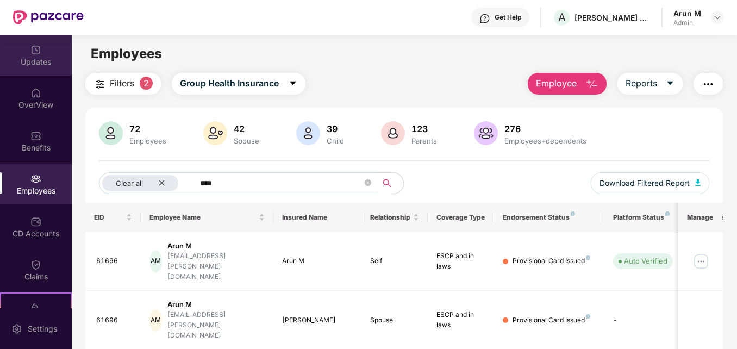
click at [26, 57] on div "Updates" at bounding box center [36, 62] width 72 height 11
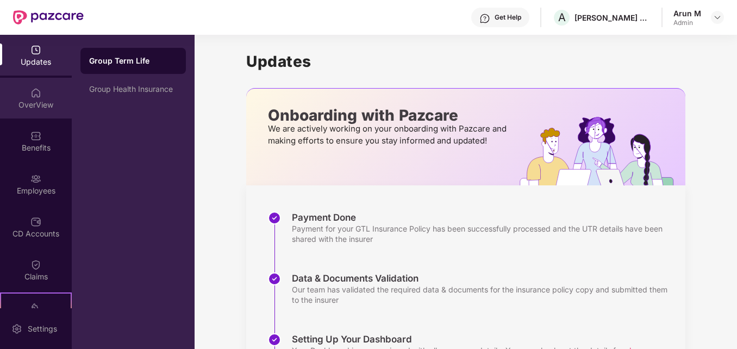
click at [32, 91] on img at bounding box center [35, 92] width 11 height 11
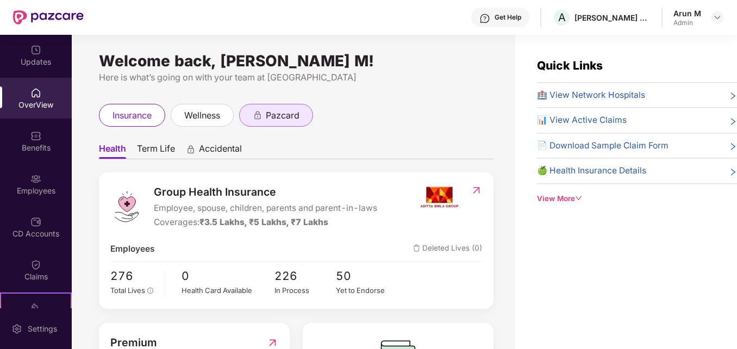
click at [288, 115] on span "pazcard" at bounding box center [283, 116] width 34 height 14
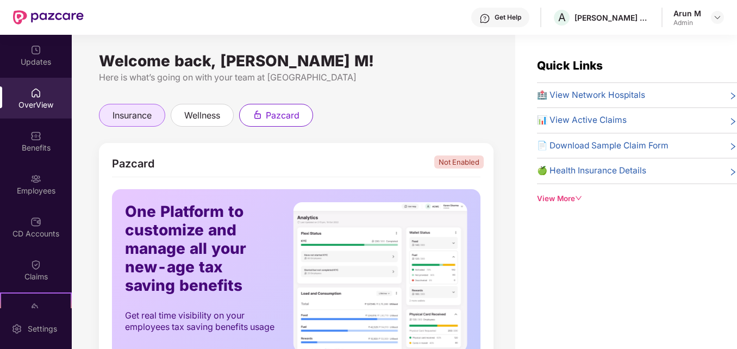
click at [132, 117] on span "insurance" at bounding box center [131, 116] width 39 height 14
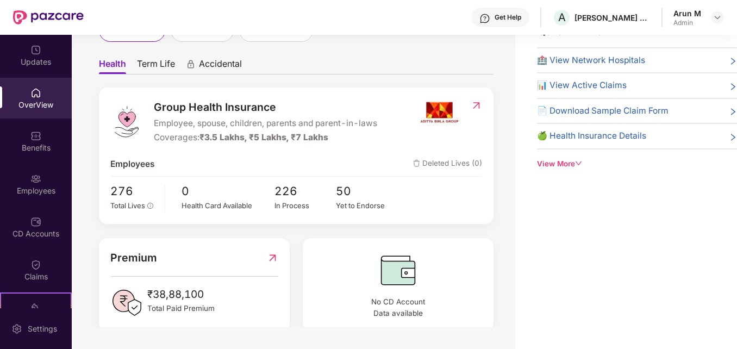
scroll to position [47, 0]
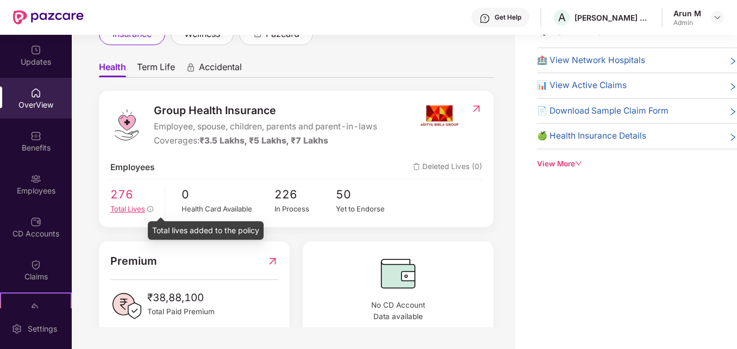
click at [151, 209] on icon "info-circle" at bounding box center [150, 209] width 7 height 7
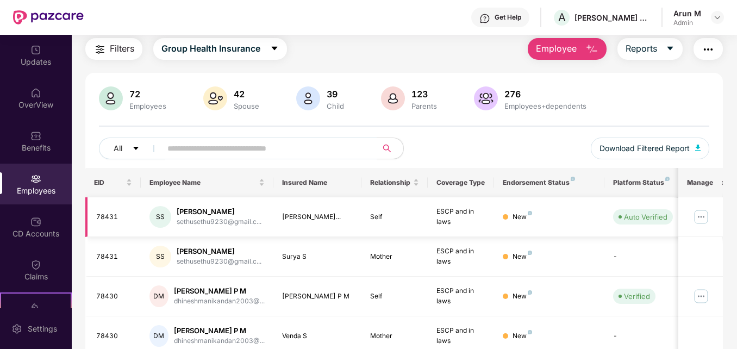
click at [230, 211] on div "[PERSON_NAME]" at bounding box center [219, 212] width 85 height 10
click at [99, 214] on div "78431" at bounding box center [114, 217] width 36 height 10
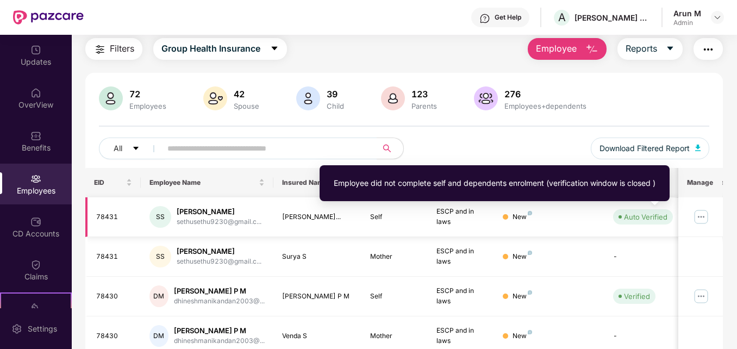
click at [653, 210] on span "Auto Verified" at bounding box center [643, 216] width 60 height 15
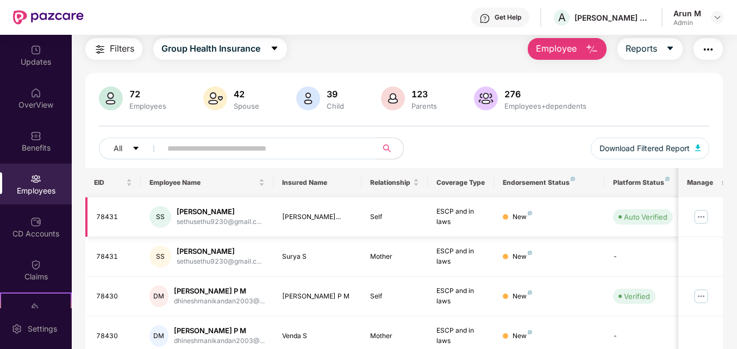
click at [518, 217] on div "New" at bounding box center [522, 217] width 20 height 10
click at [324, 216] on div "[PERSON_NAME]..." at bounding box center [317, 217] width 71 height 10
click at [323, 216] on div "[PERSON_NAME]..." at bounding box center [317, 217] width 71 height 10
drag, startPoint x: 323, startPoint y: 216, endPoint x: 384, endPoint y: 212, distance: 60.4
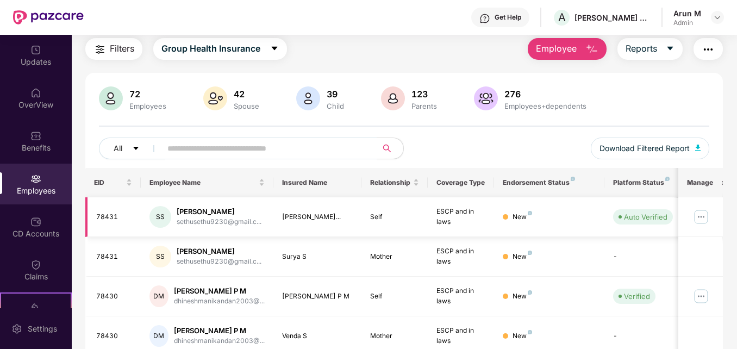
click at [384, 212] on div "Self" at bounding box center [394, 217] width 49 height 10
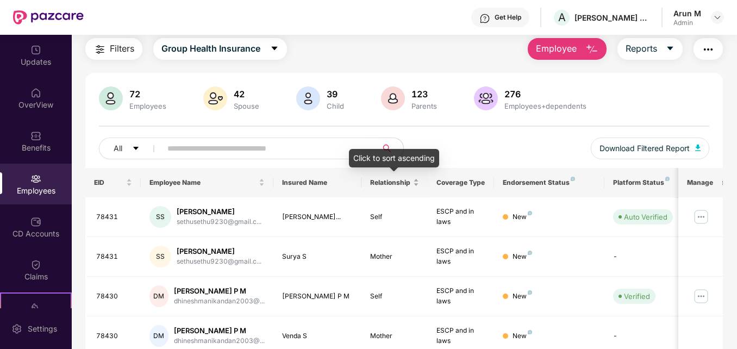
click at [389, 187] on div "Relationship" at bounding box center [394, 182] width 49 height 10
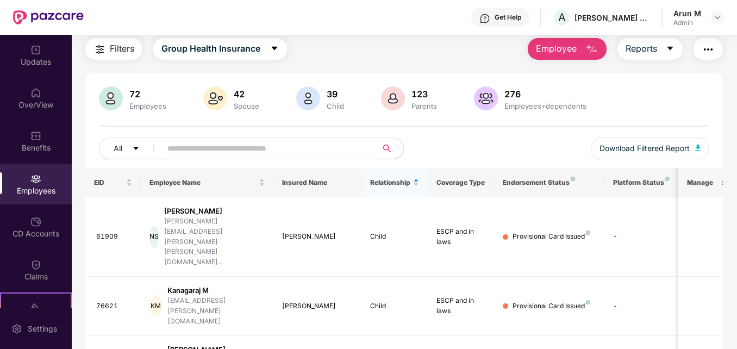
click at [389, 185] on span "Relationship" at bounding box center [390, 182] width 41 height 9
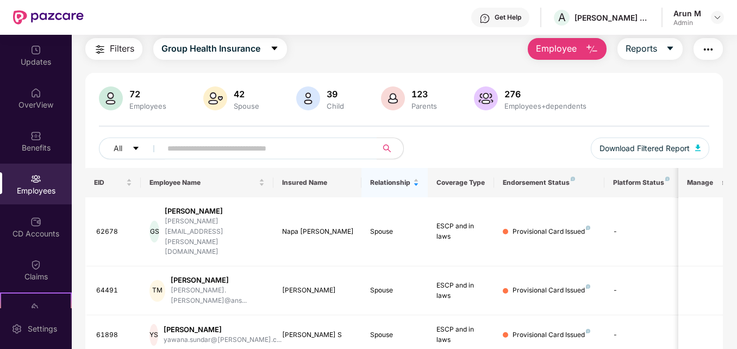
click at [322, 93] on div "39 Child" at bounding box center [335, 98] width 26 height 23
click at [312, 96] on img at bounding box center [308, 98] width 24 height 24
click at [658, 49] on button "Reports" at bounding box center [649, 49] width 65 height 22
click at [568, 51] on span "Employee" at bounding box center [556, 49] width 41 height 14
click at [707, 48] on img "button" at bounding box center [708, 49] width 13 height 13
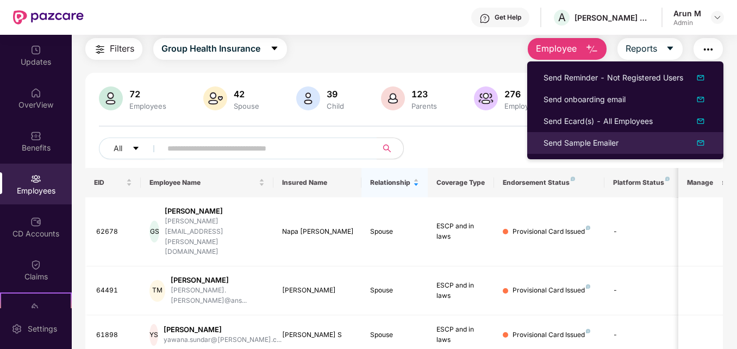
click at [668, 139] on div "Send Sample Emailer" at bounding box center [625, 142] width 164 height 13
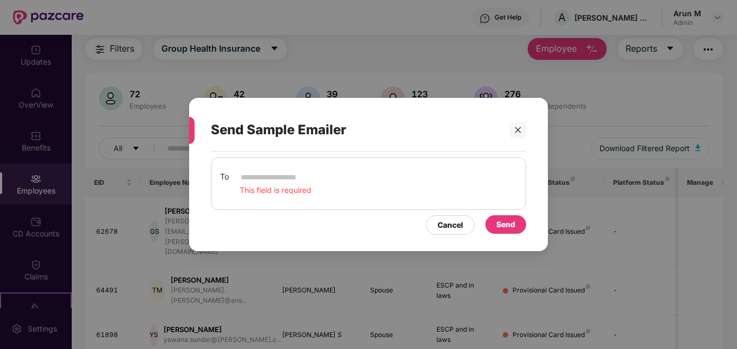
click at [274, 178] on input "email" at bounding box center [279, 177] width 78 height 13
type input "**********"
type input "****"
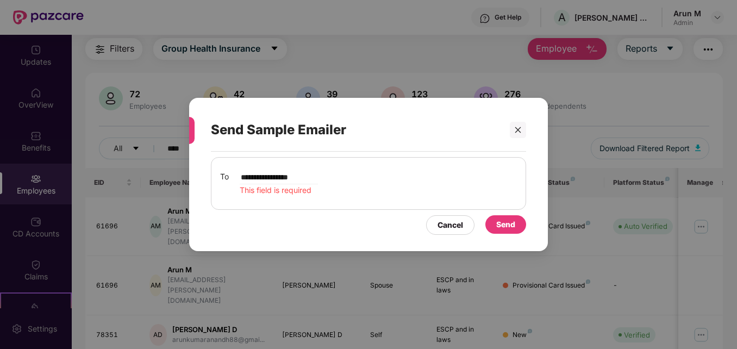
click at [507, 227] on div "Send" at bounding box center [505, 224] width 19 height 12
click at [519, 132] on icon "close" at bounding box center [518, 130] width 8 height 8
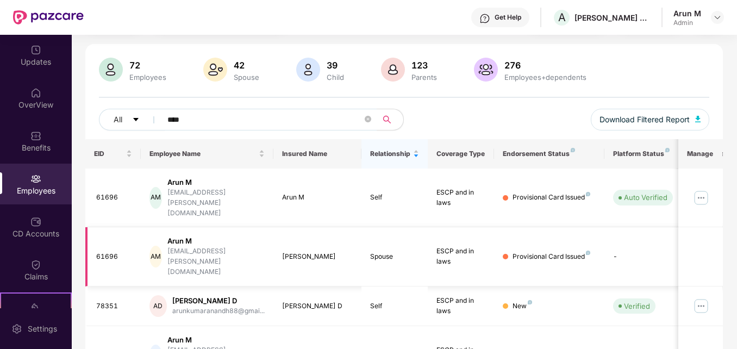
scroll to position [89, 0]
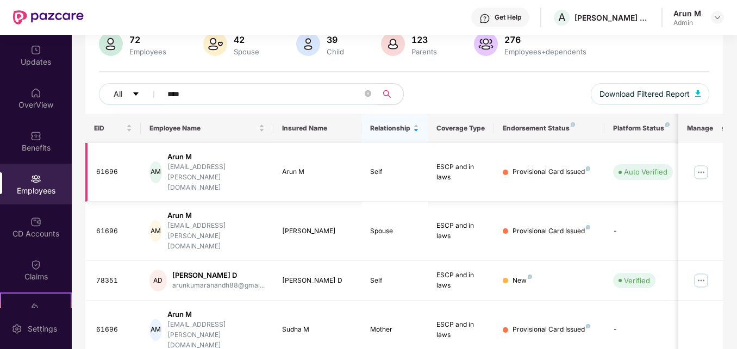
click at [560, 167] on div "Provisional Card Issued" at bounding box center [551, 172] width 78 height 10
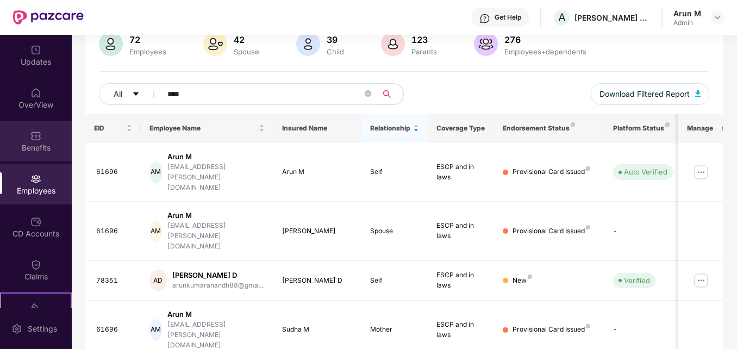
click at [36, 154] on div "Benefits" at bounding box center [36, 141] width 72 height 41
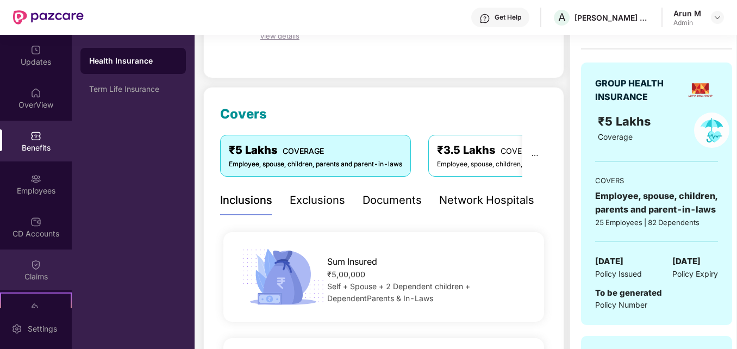
click at [20, 273] on div "Claims" at bounding box center [36, 276] width 72 height 11
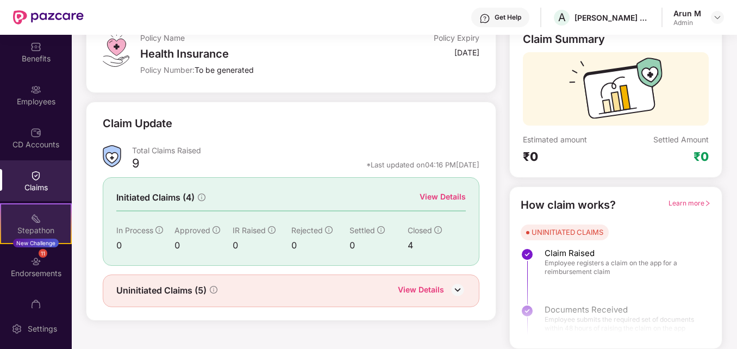
scroll to position [113, 0]
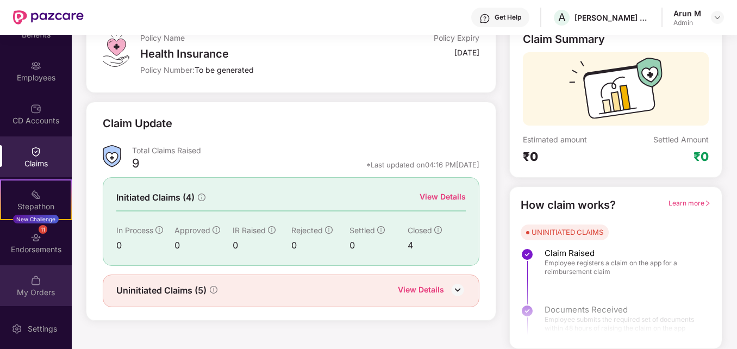
click at [33, 284] on img at bounding box center [35, 280] width 11 height 11
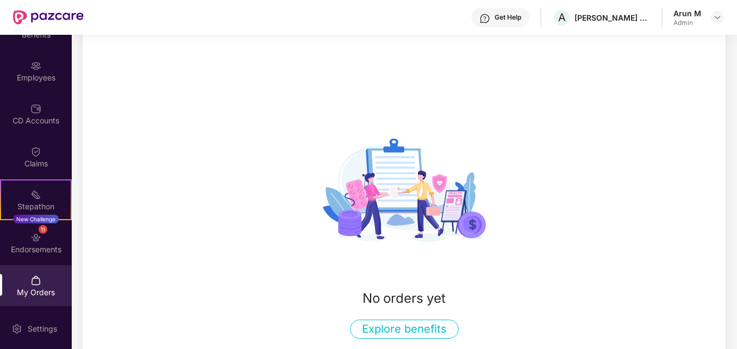
scroll to position [77, 0]
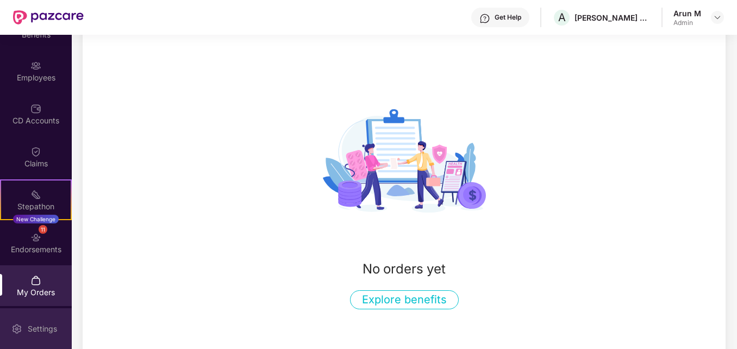
click at [28, 328] on div "Settings" at bounding box center [42, 328] width 36 height 11
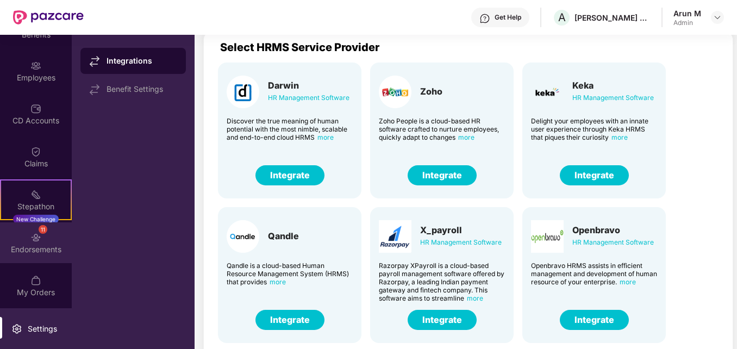
scroll to position [43, 0]
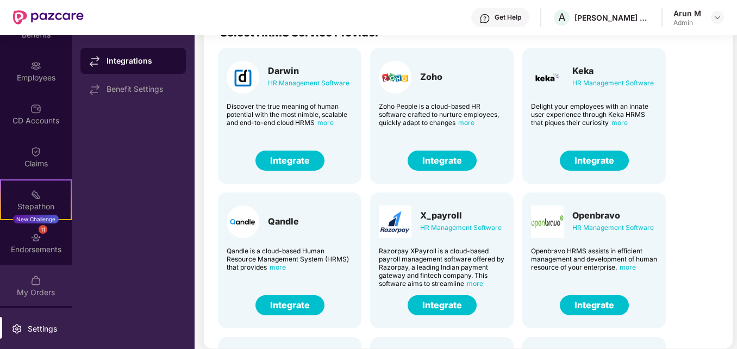
click at [46, 284] on div "My Orders" at bounding box center [36, 285] width 72 height 41
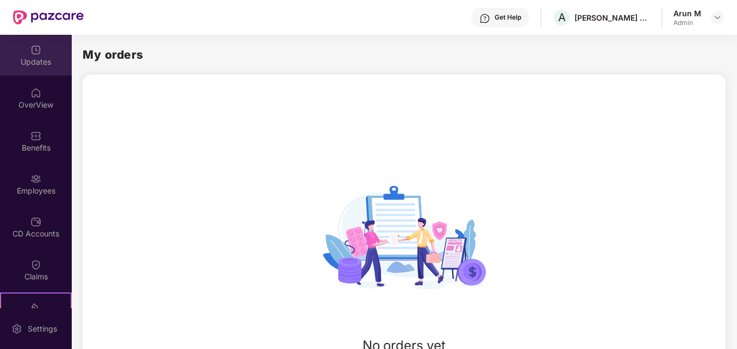
click at [21, 51] on div "Updates" at bounding box center [36, 55] width 72 height 41
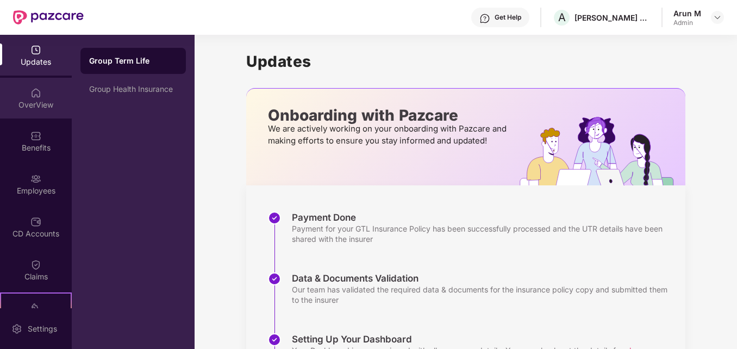
click at [41, 97] on div "OverView" at bounding box center [36, 98] width 72 height 41
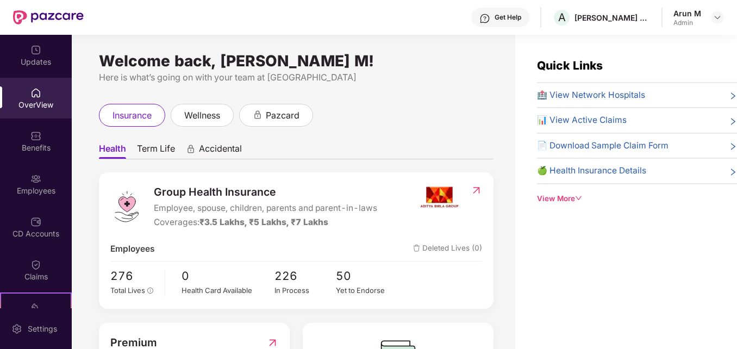
click at [148, 152] on span "Term Life" at bounding box center [156, 151] width 38 height 16
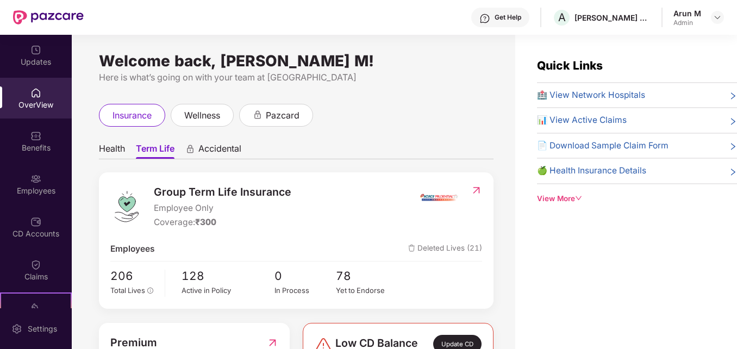
click at [216, 147] on span "Accidental" at bounding box center [219, 151] width 43 height 16
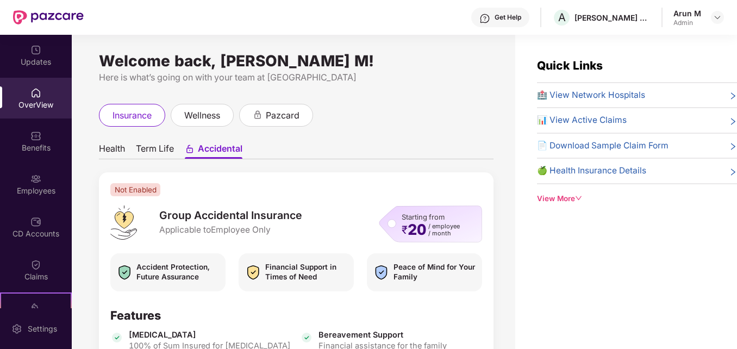
click at [109, 149] on span "Health" at bounding box center [112, 151] width 26 height 16
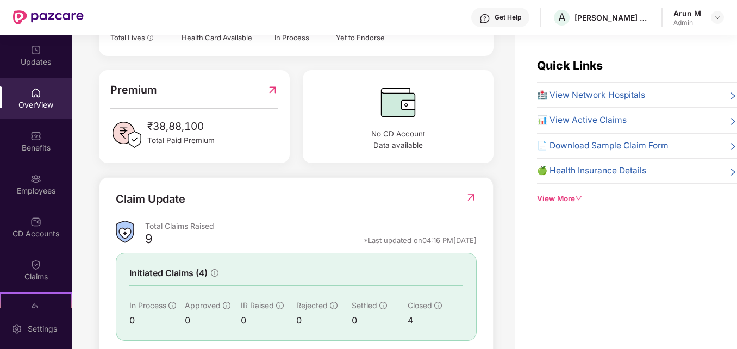
scroll to position [272, 0]
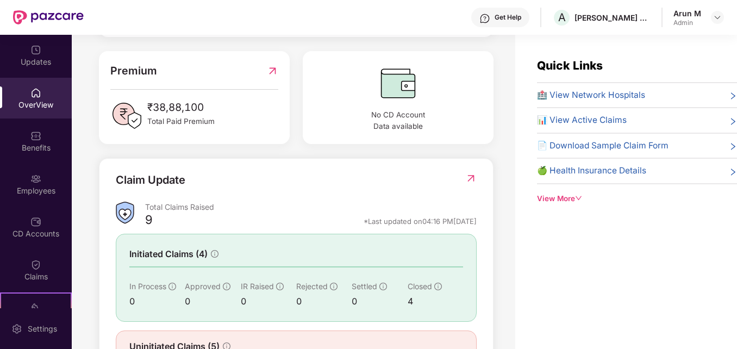
click at [573, 200] on div "View More" at bounding box center [637, 198] width 200 height 11
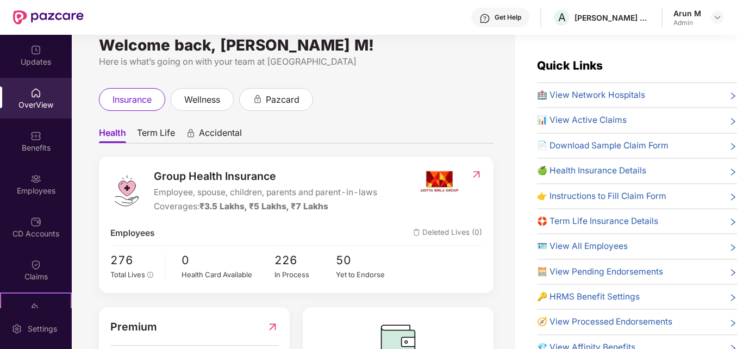
scroll to position [0, 0]
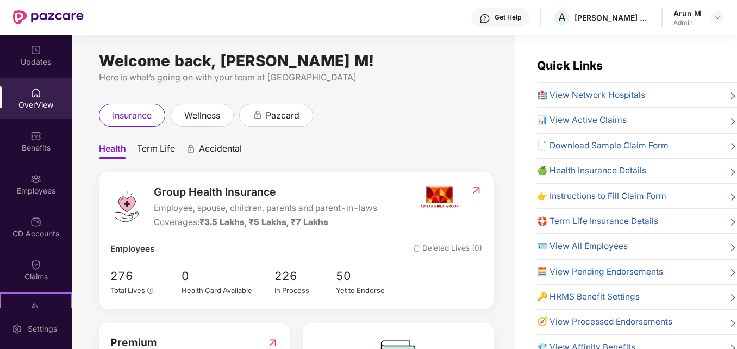
click at [403, 101] on div "Welcome back, Arun M! Here is what’s going on with your team at Pazcare insuran…" at bounding box center [293, 198] width 443 height 327
click at [720, 18] on img at bounding box center [717, 17] width 9 height 9
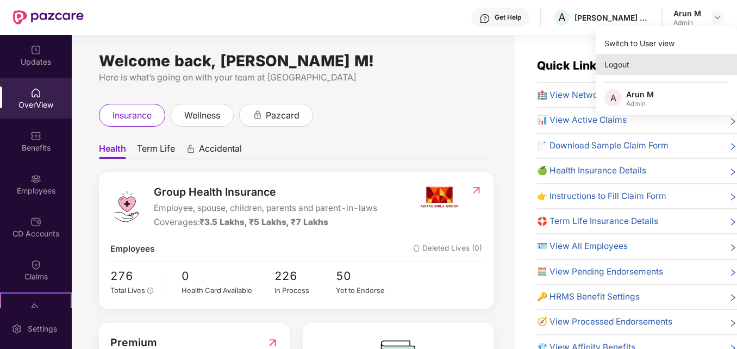
click at [638, 66] on div "Logout" at bounding box center [666, 64] width 141 height 21
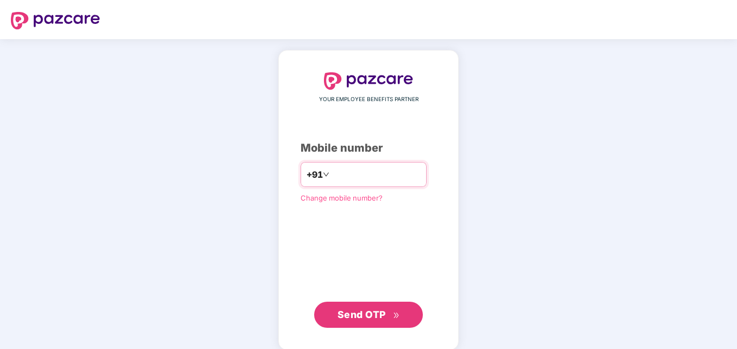
click at [331, 179] on input "**********" at bounding box center [375, 174] width 89 height 17
type input "**********"
click at [368, 322] on button "Send OTP" at bounding box center [368, 315] width 109 height 26
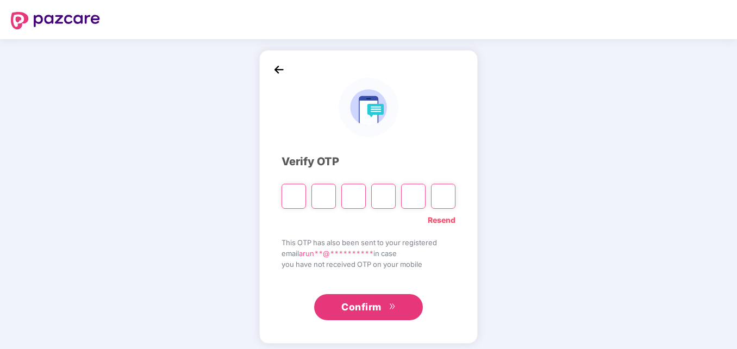
type input "*"
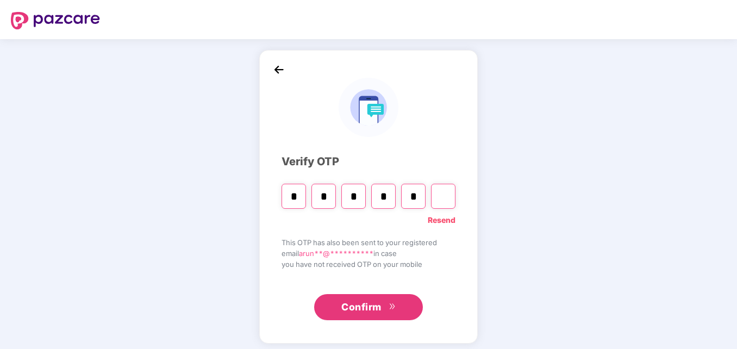
type input "*"
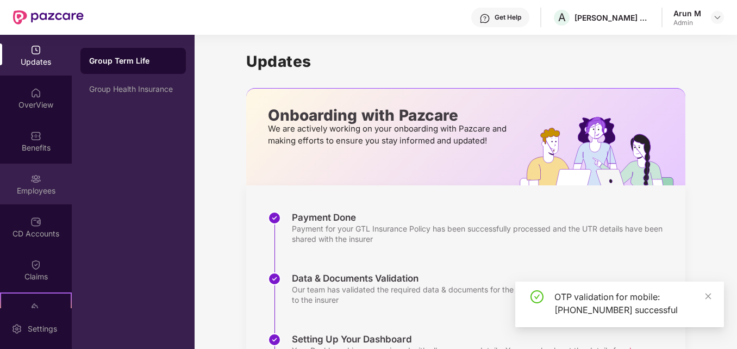
click at [24, 180] on div "Employees" at bounding box center [36, 184] width 72 height 41
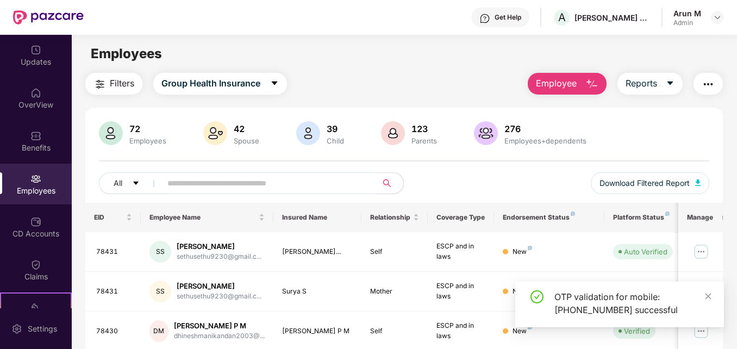
click at [187, 191] on span at bounding box center [265, 183] width 222 height 22
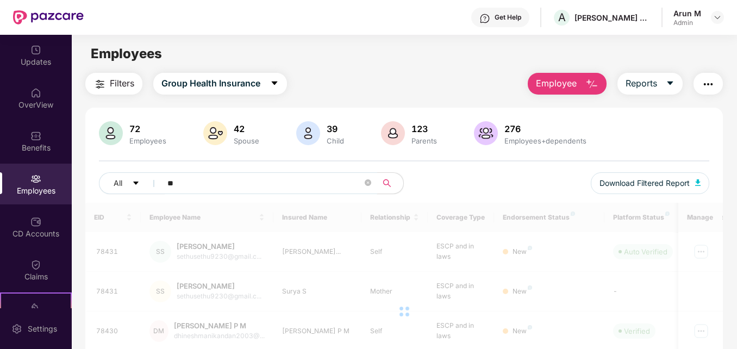
type input "*"
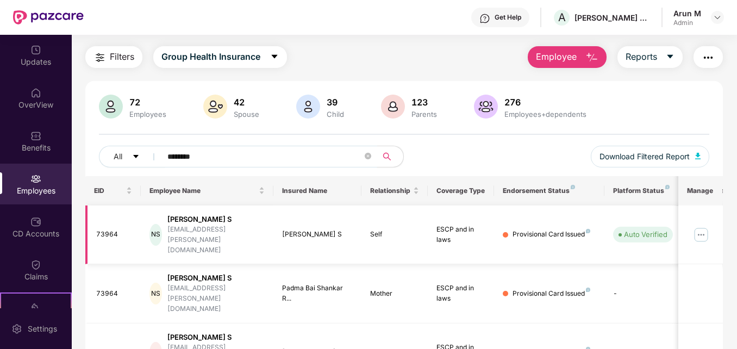
scroll to position [41, 0]
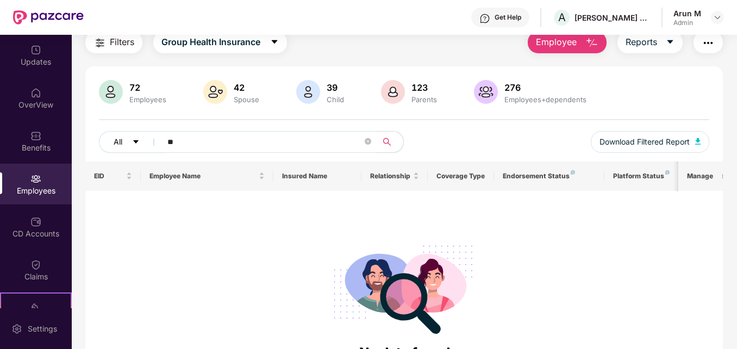
click at [117, 142] on span "All" at bounding box center [118, 142] width 9 height 12
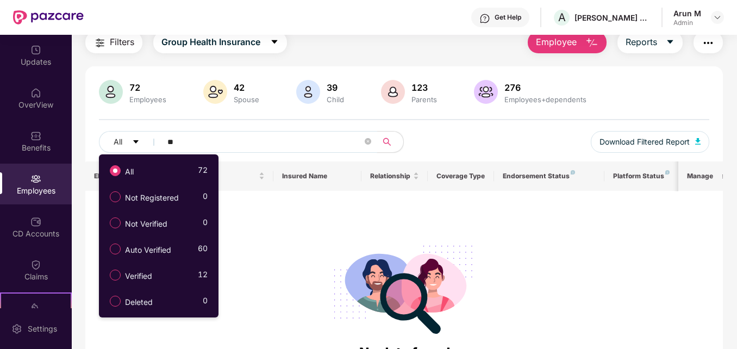
click at [245, 143] on input "**" at bounding box center [264, 142] width 195 height 16
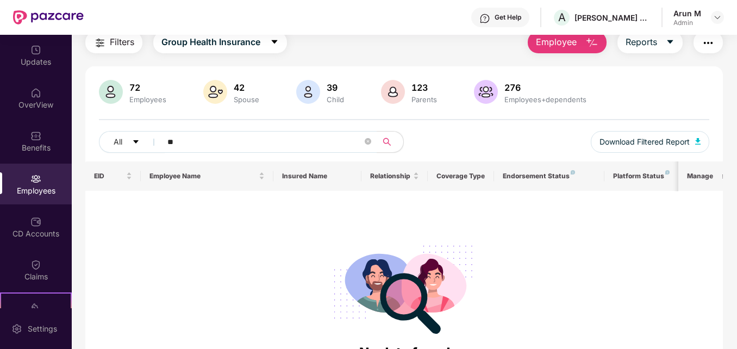
click at [110, 89] on img at bounding box center [111, 92] width 24 height 24
click at [229, 140] on input "**" at bounding box center [264, 142] width 195 height 16
type input "*"
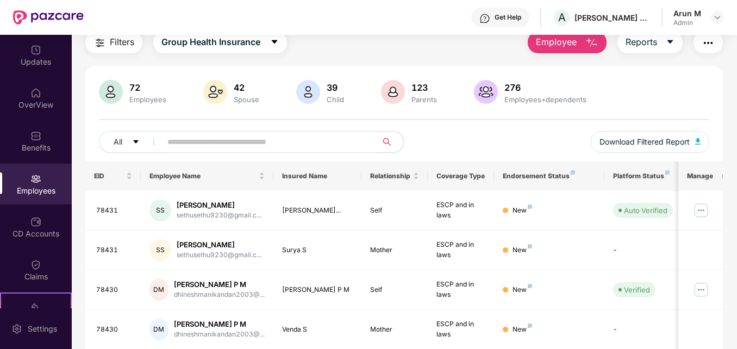
click at [286, 143] on input "text" at bounding box center [264, 142] width 195 height 16
paste input "**********"
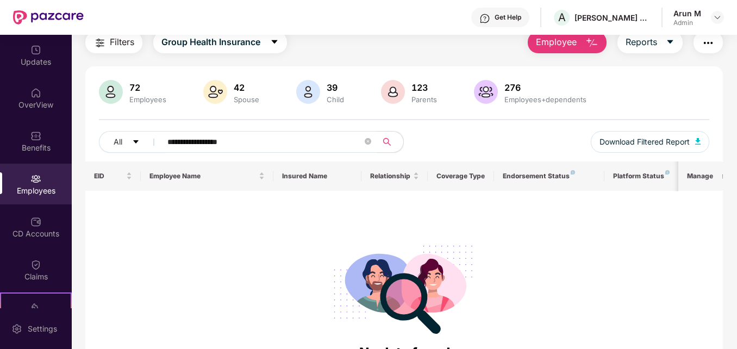
click at [285, 143] on input "**********" at bounding box center [264, 142] width 195 height 16
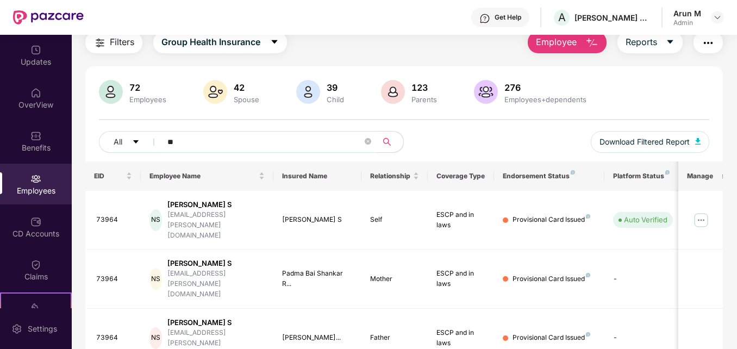
type input "*"
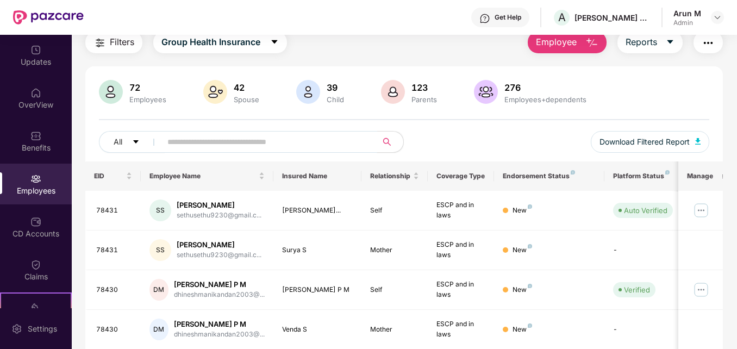
paste input "**********"
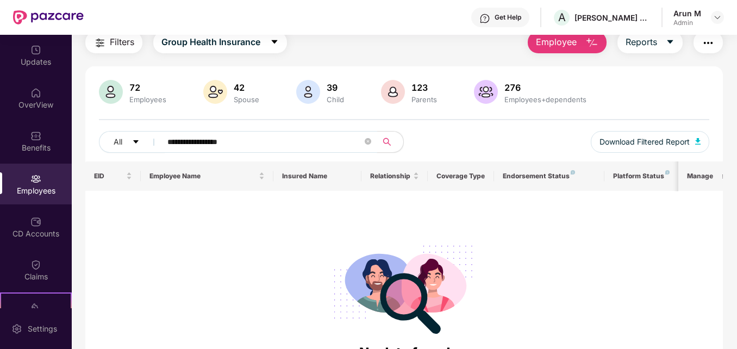
click at [204, 144] on input "**********" at bounding box center [264, 142] width 195 height 16
click at [270, 140] on input "*********" at bounding box center [264, 142] width 195 height 16
click at [265, 141] on input "*********" at bounding box center [264, 142] width 195 height 16
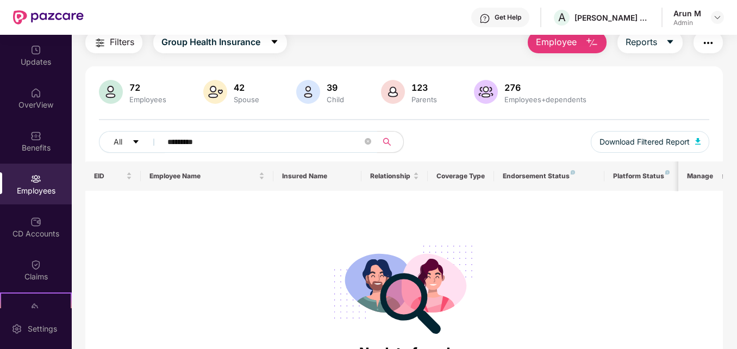
click at [265, 141] on input "*********" at bounding box center [264, 142] width 195 height 16
click at [269, 145] on input "*********" at bounding box center [264, 142] width 195 height 16
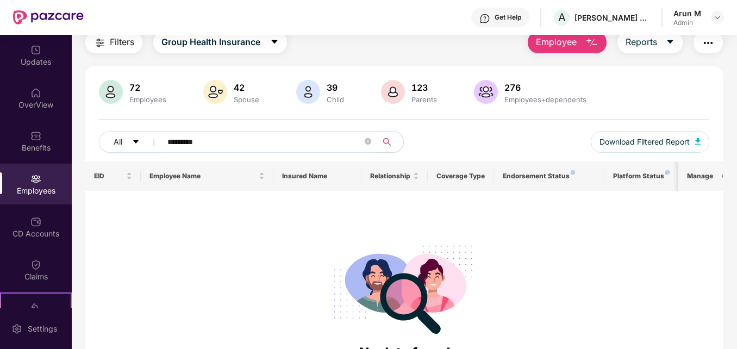
click at [269, 145] on input "*********" at bounding box center [264, 142] width 195 height 16
click at [268, 145] on input "*********" at bounding box center [264, 142] width 195 height 16
drag, startPoint x: 228, startPoint y: 139, endPoint x: 96, endPoint y: 146, distance: 131.7
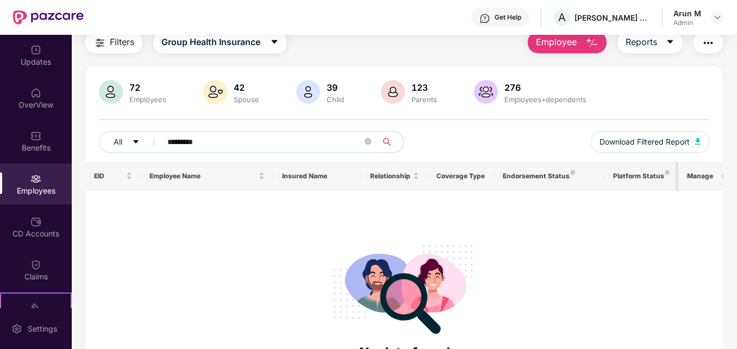
click at [96, 146] on div "72 Employees 42 Spouse 39 Child 123 Parents 276 Employees+dependents All ******…" at bounding box center [403, 121] width 637 height 82
paste input "text"
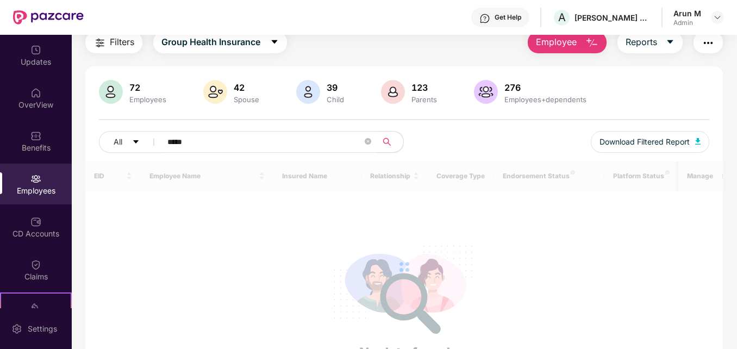
type input "*****"
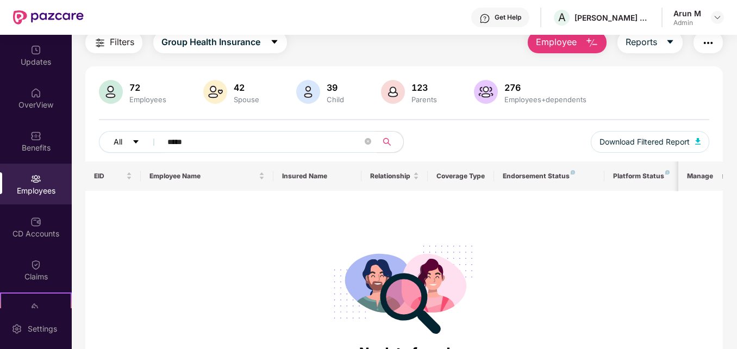
click at [127, 146] on button "All" at bounding box center [132, 142] width 66 height 22
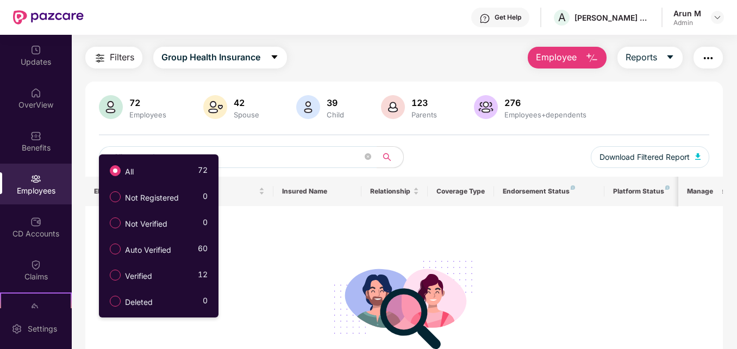
scroll to position [0, 0]
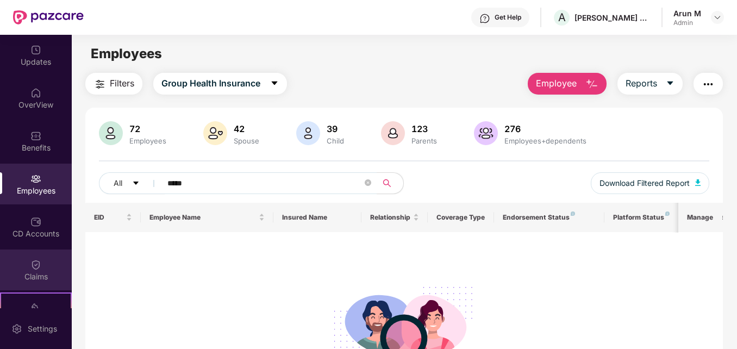
click at [37, 280] on div "Claims" at bounding box center [36, 276] width 72 height 11
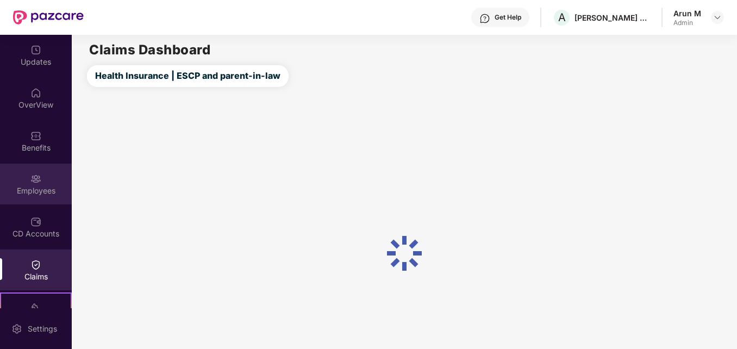
click at [43, 166] on div "Employees" at bounding box center [36, 184] width 72 height 41
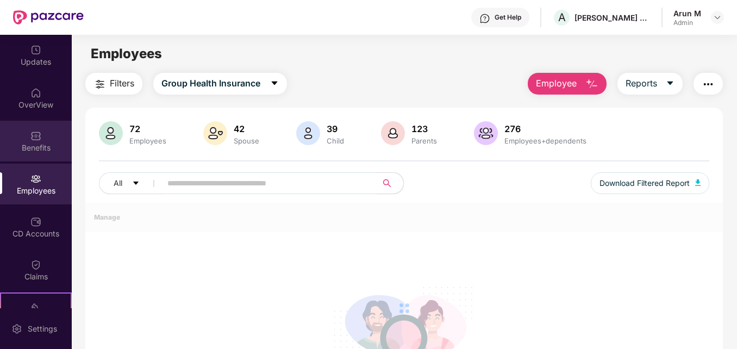
click at [28, 140] on div "Benefits" at bounding box center [36, 141] width 72 height 41
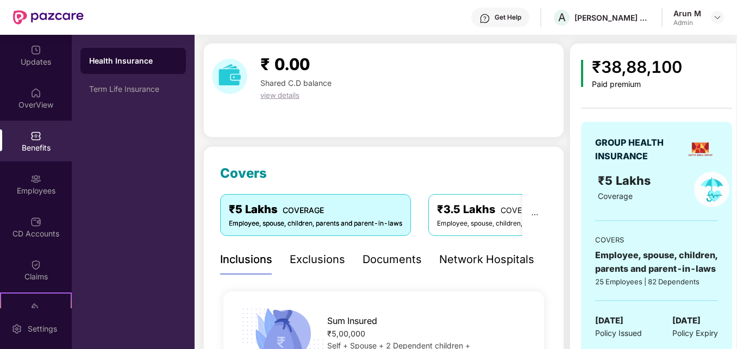
scroll to position [54, 0]
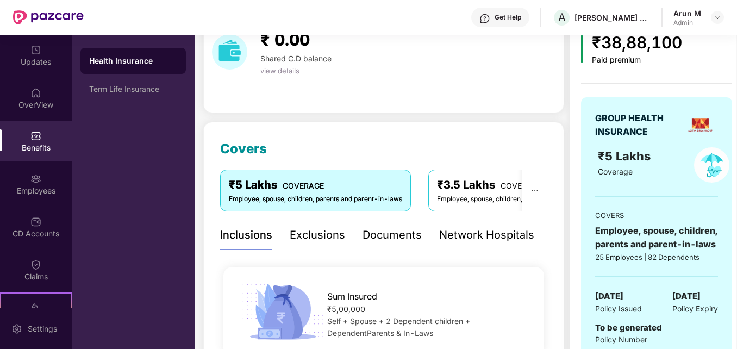
click at [325, 197] on div "Employee, spouse, children, parents and parent-in-laws" at bounding box center [315, 199] width 173 height 10
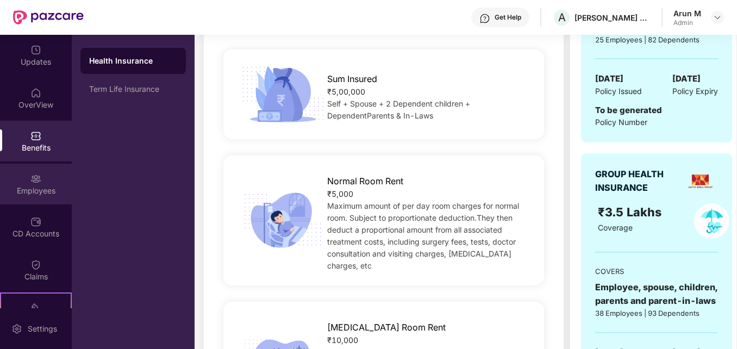
click at [22, 191] on div "Employees" at bounding box center [36, 190] width 72 height 11
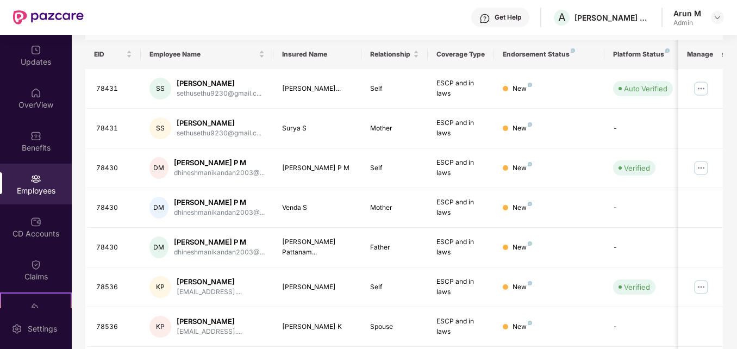
scroll to position [0, 0]
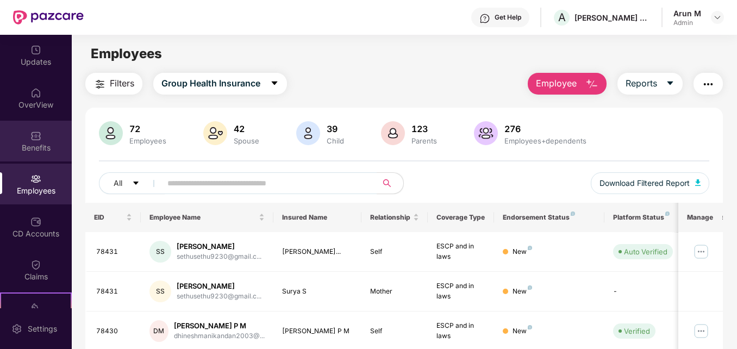
click at [34, 145] on div "Benefits" at bounding box center [36, 147] width 72 height 11
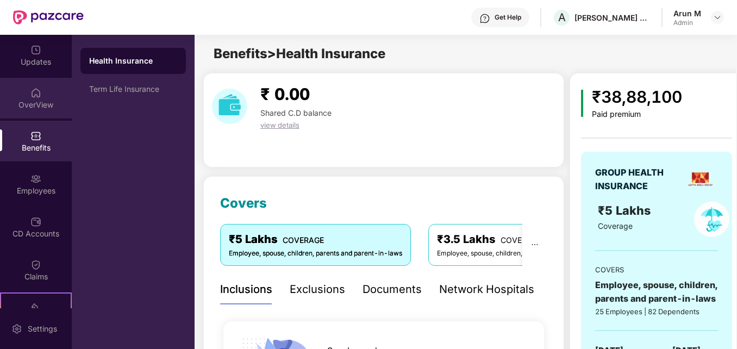
click at [41, 107] on div "OverView" at bounding box center [36, 104] width 72 height 11
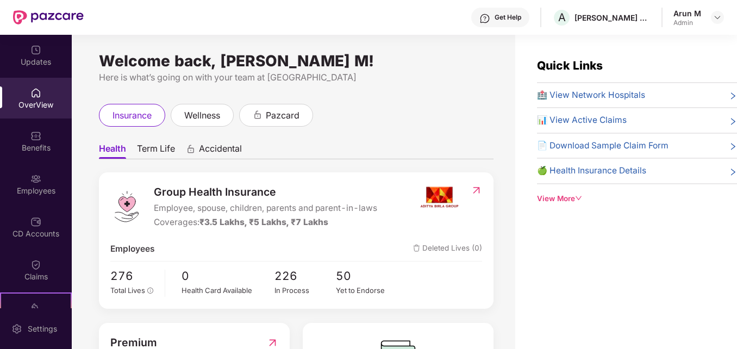
click at [476, 190] on img at bounding box center [476, 190] width 11 height 11
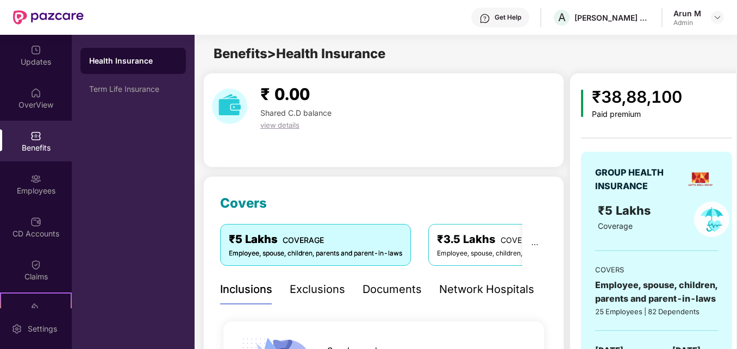
click at [316, 292] on div "Exclusions" at bounding box center [317, 289] width 55 height 17
click at [376, 291] on div "Documents" at bounding box center [391, 289] width 59 height 17
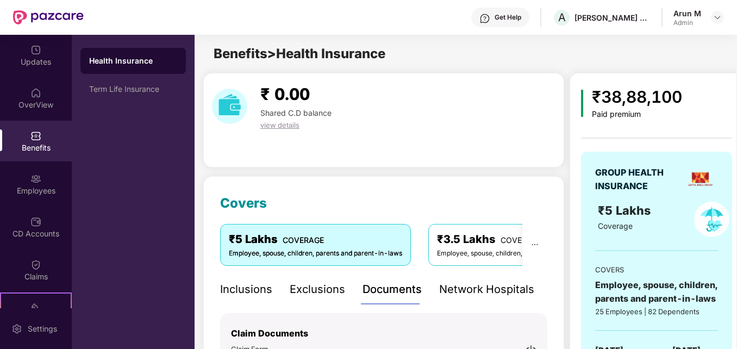
click at [469, 285] on div "Network Hospitals" at bounding box center [486, 289] width 95 height 17
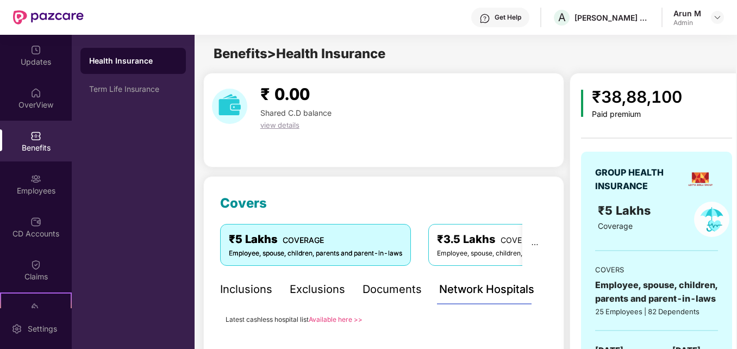
click at [489, 252] on div "Employee, spouse, children, parents and parent-in-laws" at bounding box center [523, 253] width 173 height 10
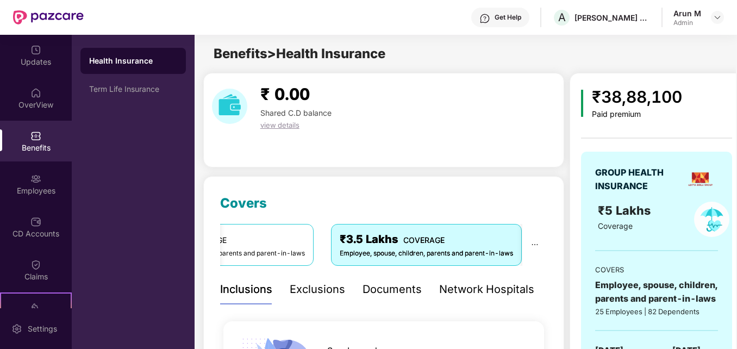
click at [455, 251] on div "Employee, spouse, children, parents and parent-in-laws" at bounding box center [426, 253] width 173 height 10
click at [273, 266] on div "₹5 Lakhs COVERAGE Employee, spouse, children, parents and parent-in-laws ₹3.5 L…" at bounding box center [383, 249] width 327 height 50
click at [281, 121] on span "view details" at bounding box center [279, 125] width 39 height 9
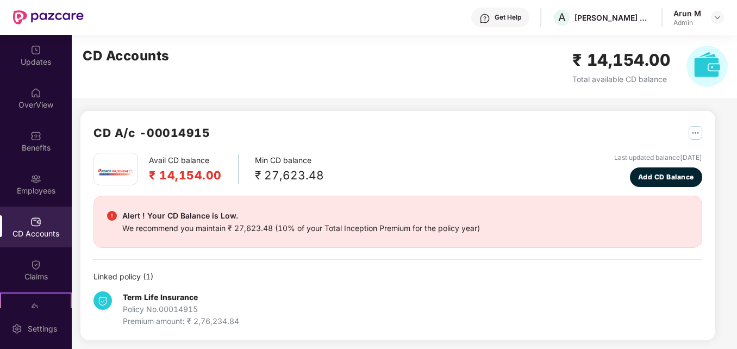
scroll to position [4, 0]
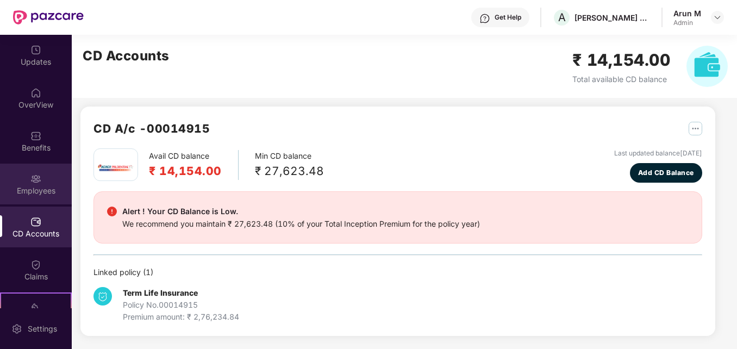
click at [24, 179] on div "Employees" at bounding box center [36, 184] width 72 height 41
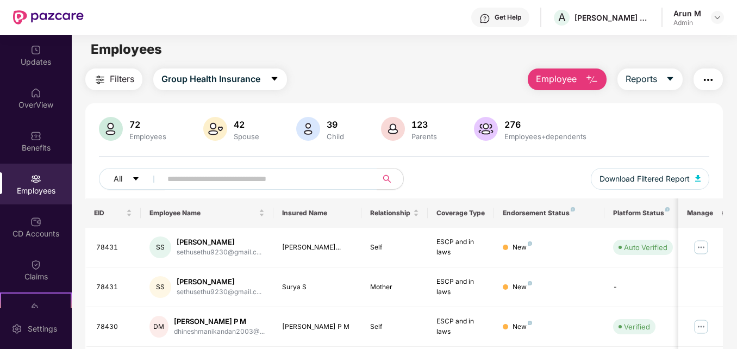
scroll to position [0, 0]
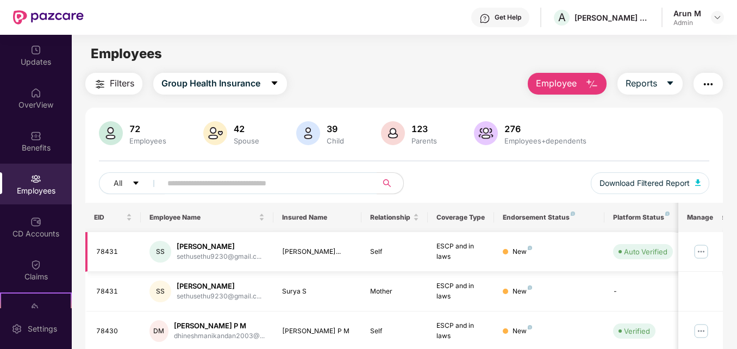
click at [705, 249] on img at bounding box center [700, 251] width 17 height 17
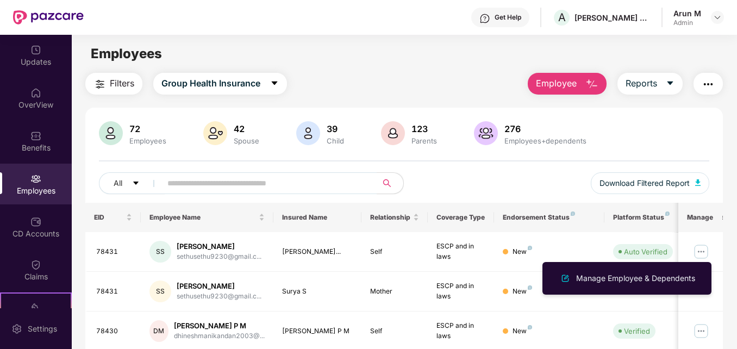
click at [35, 183] on img at bounding box center [35, 178] width 11 height 11
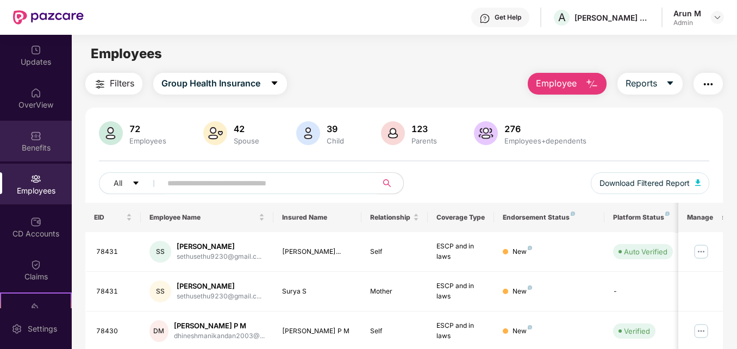
click at [40, 146] on div "Benefits" at bounding box center [36, 147] width 72 height 11
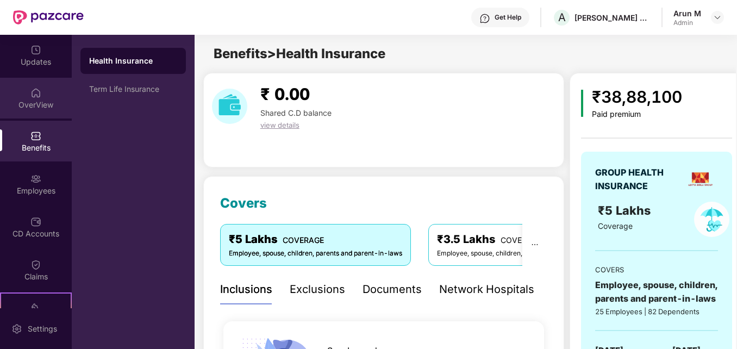
click at [28, 97] on div "OverView" at bounding box center [36, 98] width 72 height 41
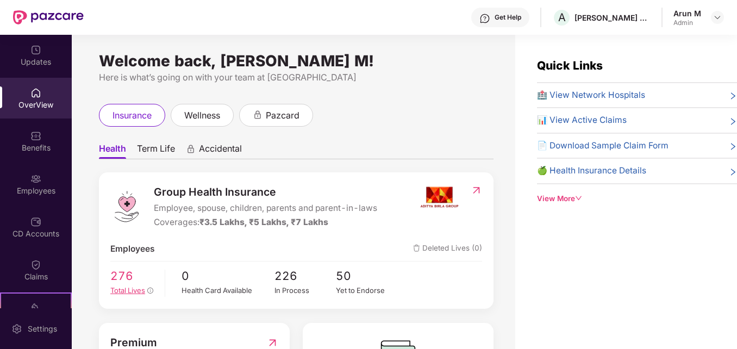
click at [132, 291] on span "Total Lives" at bounding box center [127, 290] width 35 height 9
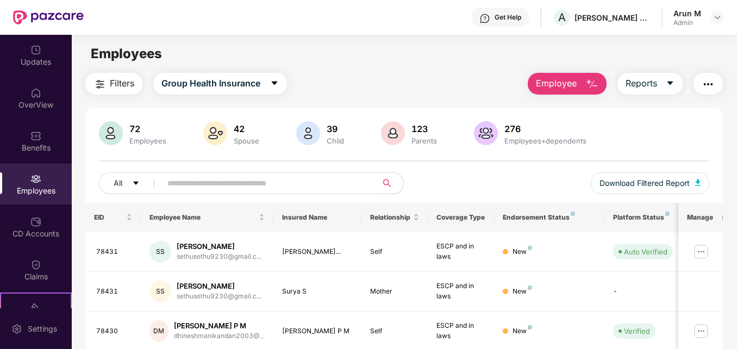
click at [223, 180] on input "text" at bounding box center [264, 183] width 195 height 16
paste input "*****"
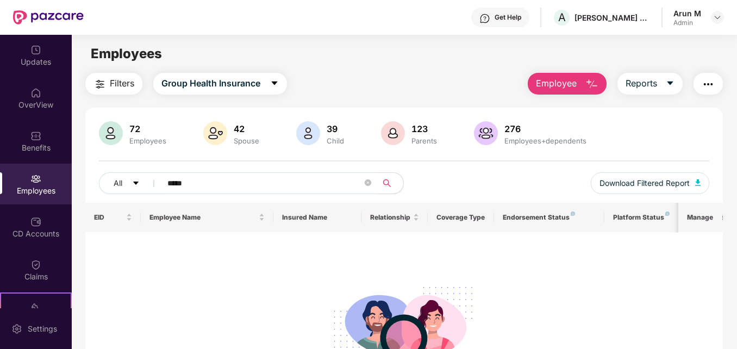
click at [307, 186] on input "*****" at bounding box center [264, 183] width 195 height 16
type input "*"
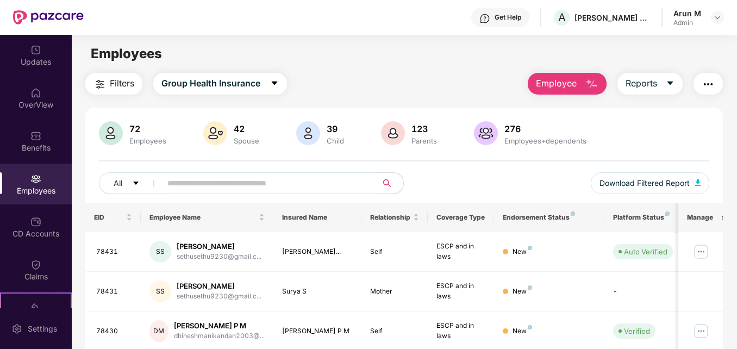
paste input "**********"
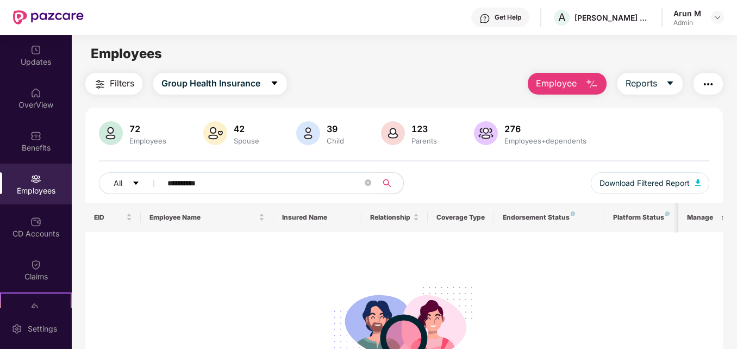
click at [511, 135] on div "276 Employees+dependents" at bounding box center [545, 133] width 91 height 23
click at [493, 137] on img at bounding box center [486, 133] width 24 height 24
click at [485, 127] on img at bounding box center [486, 133] width 24 height 24
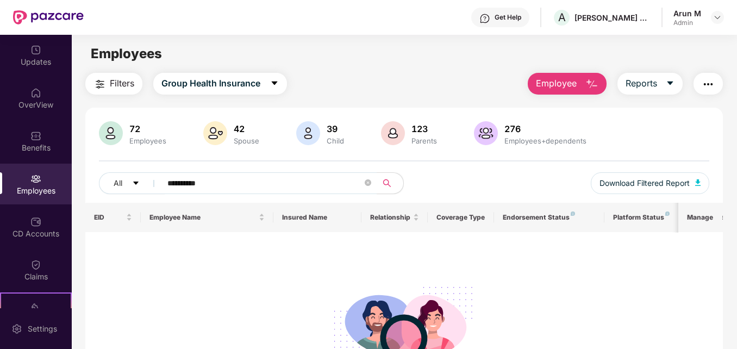
drag, startPoint x: 371, startPoint y: 133, endPoint x: 405, endPoint y: 133, distance: 33.7
click at [374, 133] on div "72 Employees 42 Spouse 39 Child 123 Parents 276 Employees+dependents" at bounding box center [404, 134] width 610 height 26
click at [405, 133] on div at bounding box center [393, 134] width 28 height 26
click at [405, 132] on div at bounding box center [393, 134] width 28 height 26
click at [550, 223] on th "Endorsement Status" at bounding box center [549, 217] width 110 height 29
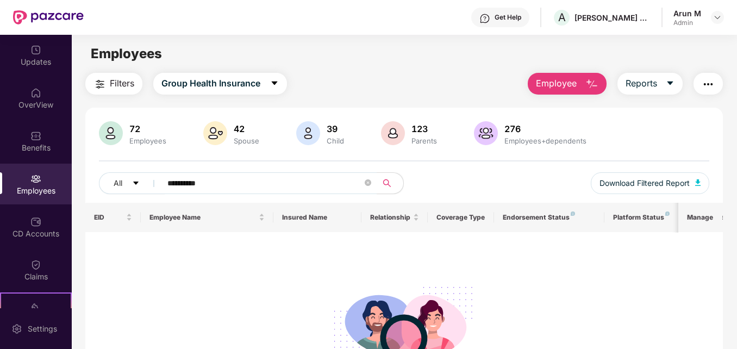
click at [554, 216] on div "Endorsement Status" at bounding box center [549, 217] width 93 height 9
drag, startPoint x: 637, startPoint y: 220, endPoint x: 644, endPoint y: 218, distance: 7.9
click at [637, 220] on div "Platform Status" at bounding box center [643, 217] width 60 height 9
drag, startPoint x: 718, startPoint y: 226, endPoint x: 705, endPoint y: 227, distance: 13.1
click at [713, 227] on th "Manage" at bounding box center [700, 217] width 44 height 29
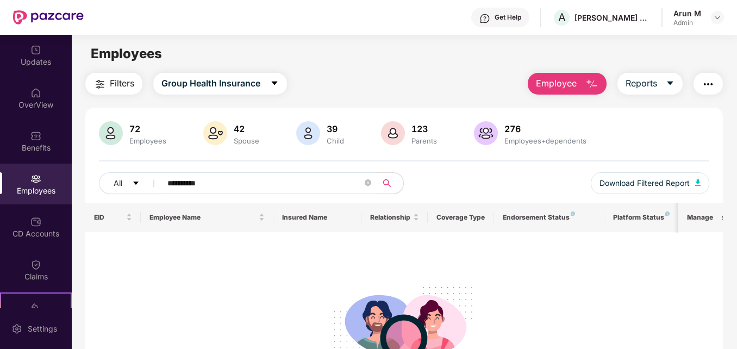
click at [694, 214] on th "Manage" at bounding box center [700, 217] width 44 height 29
click at [693, 214] on th "Manage" at bounding box center [700, 217] width 44 height 29
click at [412, 209] on body "**********" at bounding box center [368, 174] width 737 height 349
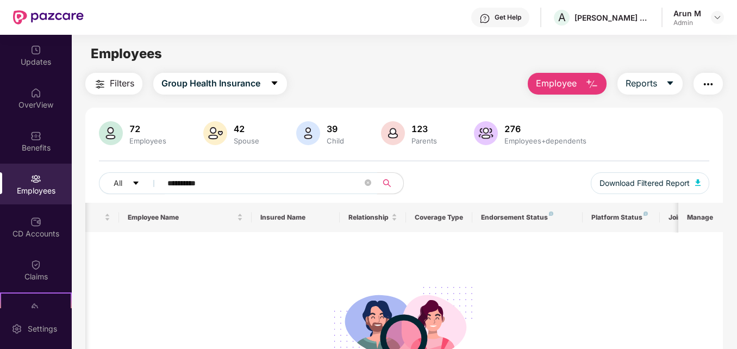
click at [265, 178] on input "**********" at bounding box center [264, 183] width 195 height 16
type input "*"
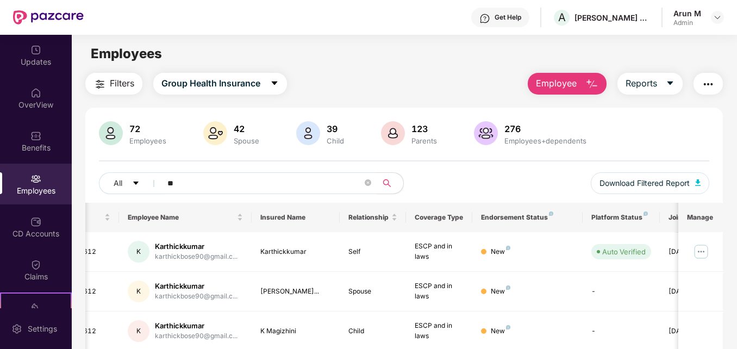
type input "*"
paste input "**********"
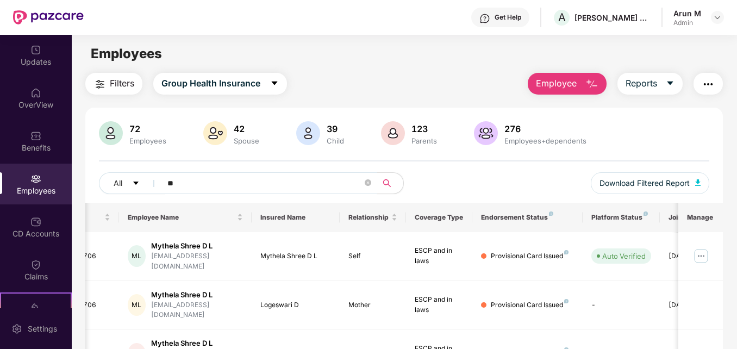
type input "*"
paste input "*****"
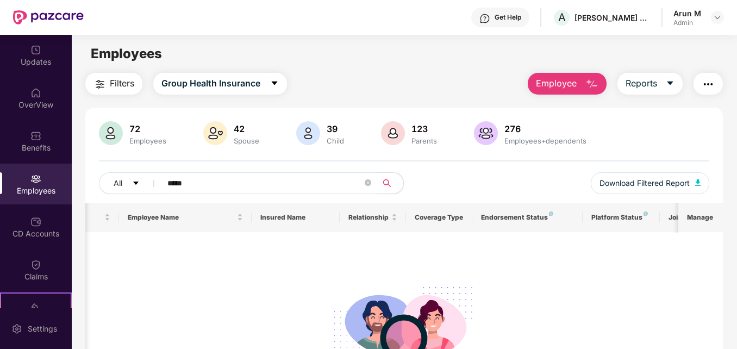
drag, startPoint x: 234, startPoint y: 192, endPoint x: 82, endPoint y: 186, distance: 152.8
click at [82, 186] on div "Filters Group Health Insurance Employee Reports 72 Employees 42 Spouse 39 Child…" at bounding box center [404, 263] width 665 height 380
drag, startPoint x: 215, startPoint y: 187, endPoint x: 162, endPoint y: 186, distance: 52.2
click at [162, 186] on span "*****" at bounding box center [265, 183] width 222 height 22
paste input "**********"
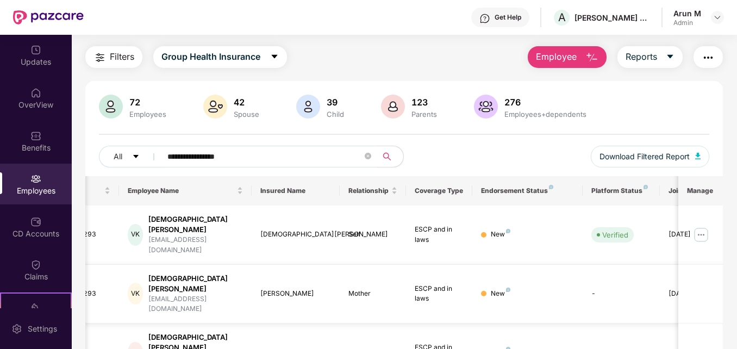
scroll to position [41, 0]
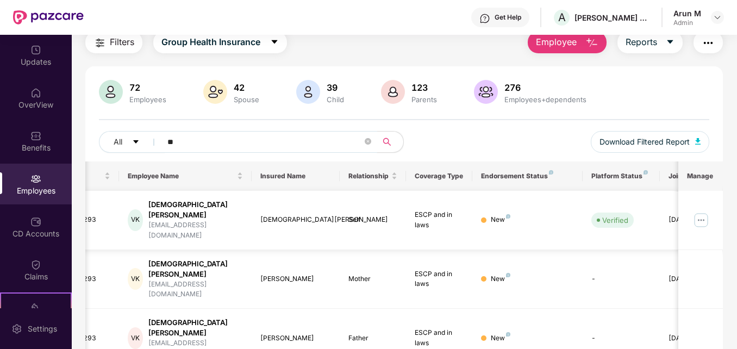
type input "*"
paste input "**********"
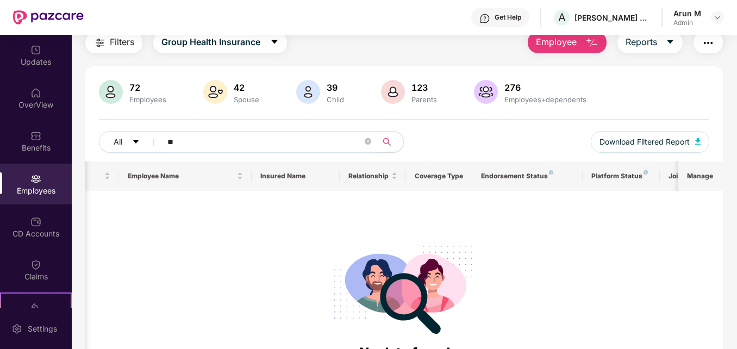
type input "*"
paste input "**********"
type input "*"
paste input "**********"
click at [327, 139] on input "**********" at bounding box center [264, 142] width 195 height 16
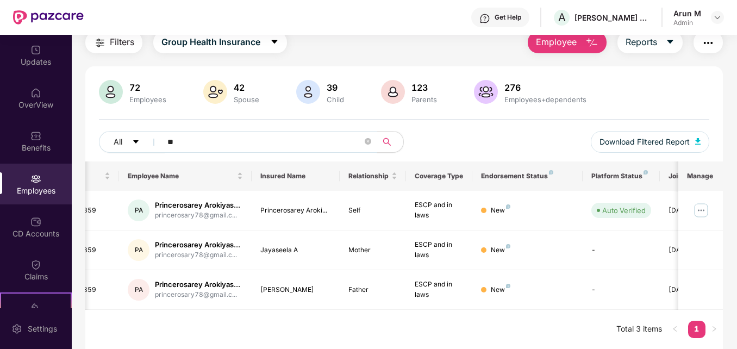
type input "*"
paste input "**********"
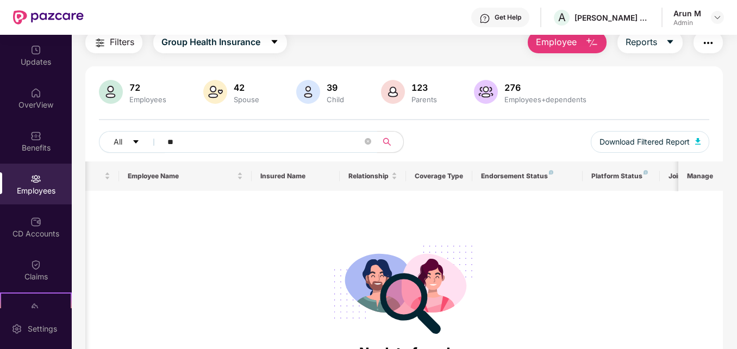
type input "*"
paste input "*****"
type input "*****"
click at [664, 139] on span "Download Filtered Report" at bounding box center [644, 142] width 90 height 12
click at [718, 14] on img at bounding box center [717, 17] width 9 height 9
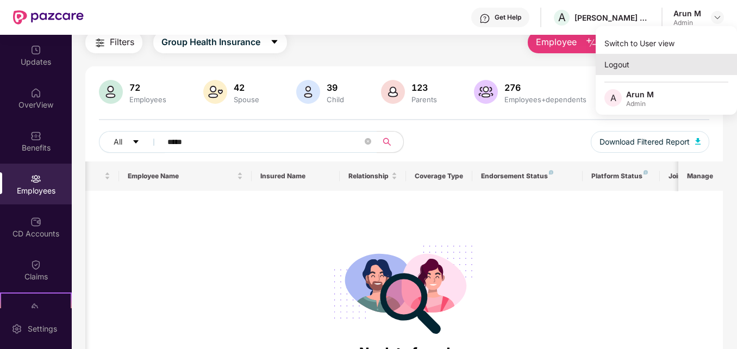
click at [611, 66] on div "Logout" at bounding box center [666, 64] width 141 height 21
